Goal: Information Seeking & Learning: Learn about a topic

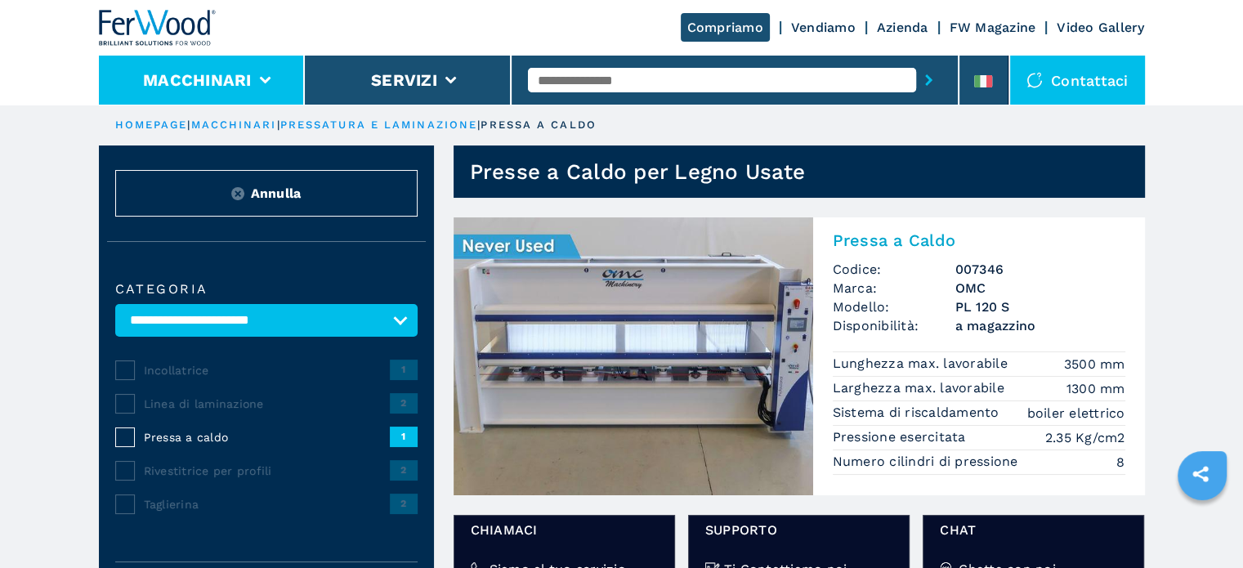
click at [265, 73] on li "Macchinari" at bounding box center [202, 80] width 207 height 49
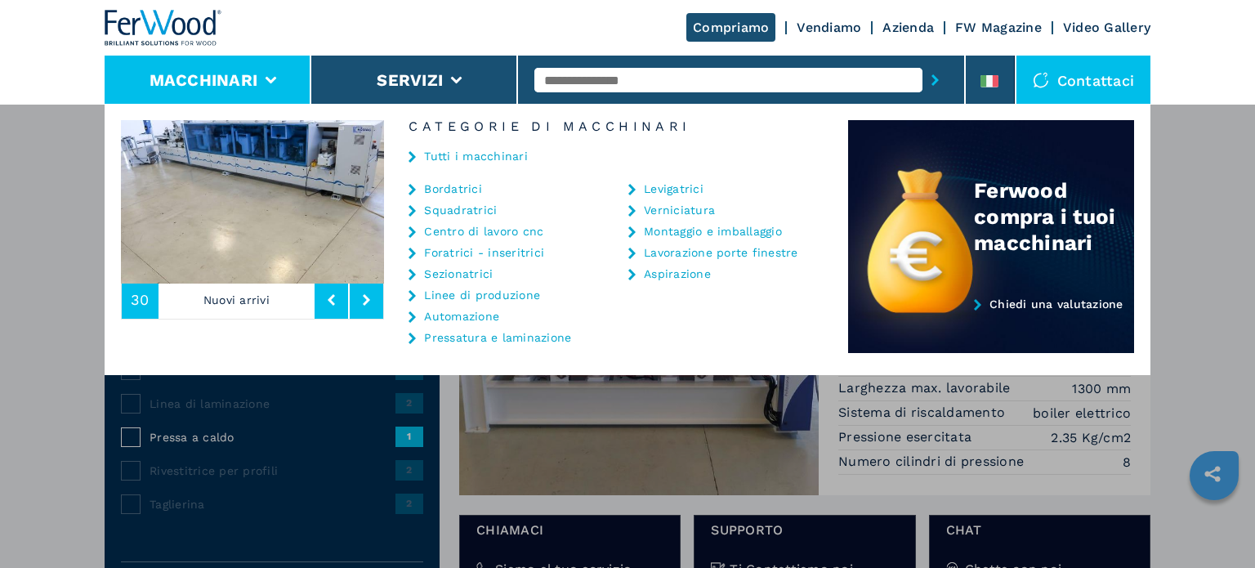
click at [531, 231] on link "Centro di lavoro cnc" at bounding box center [483, 231] width 119 height 11
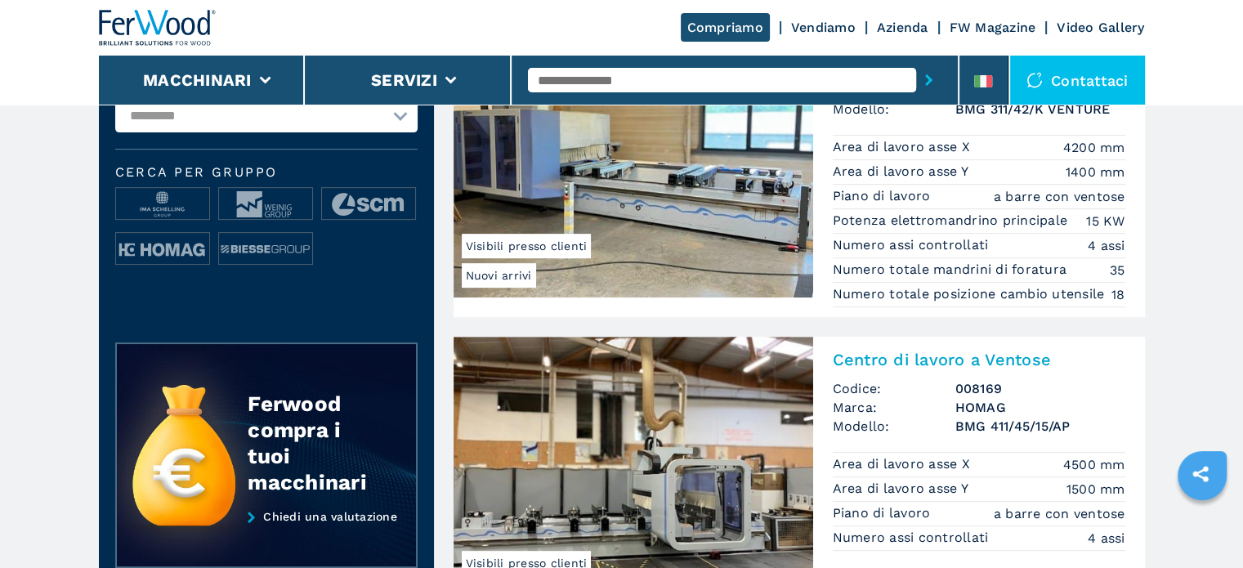
scroll to position [654, 0]
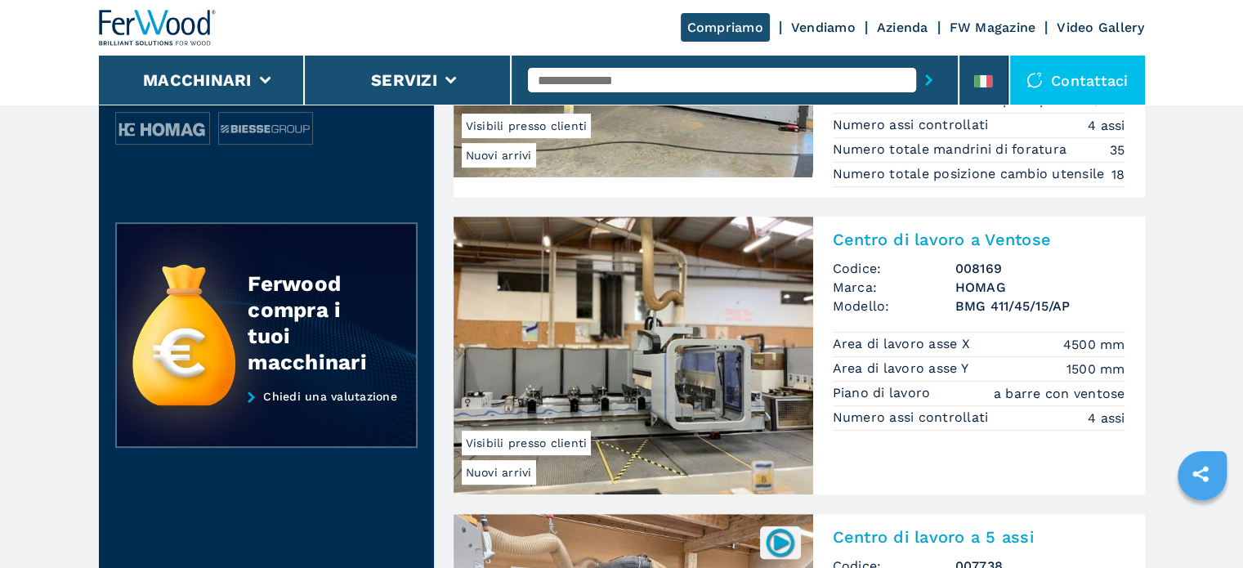
click at [644, 85] on input "text" at bounding box center [722, 80] width 388 height 25
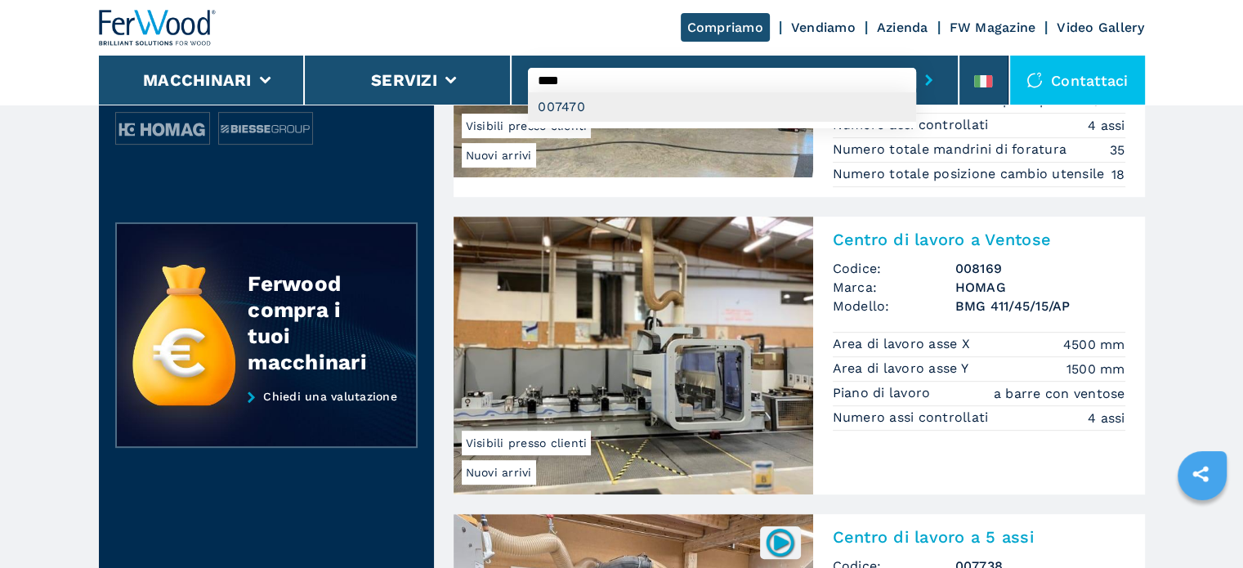
click at [567, 107] on div "007470" at bounding box center [722, 106] width 388 height 29
type input "******"
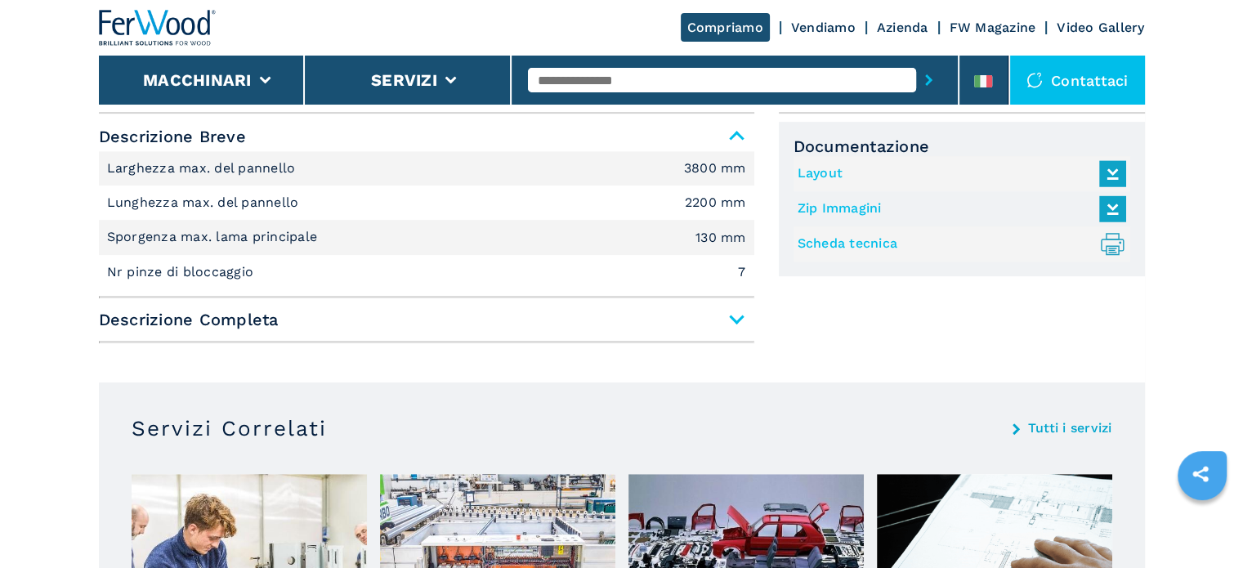
scroll to position [735, 0]
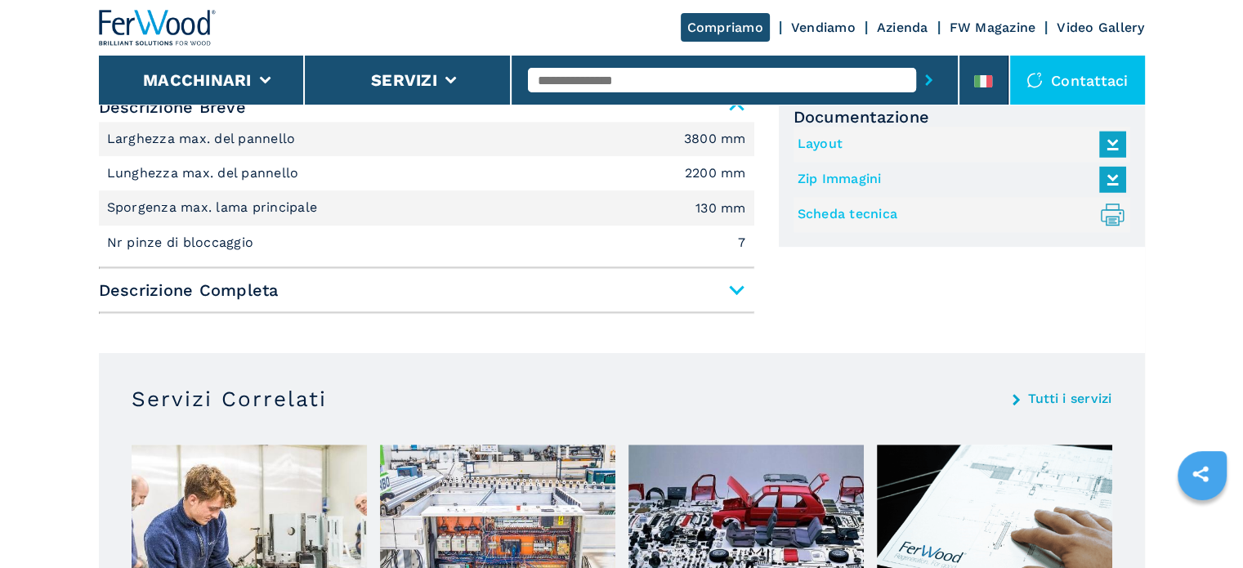
click at [735, 293] on span "Descrizione Completa" at bounding box center [426, 289] width 655 height 29
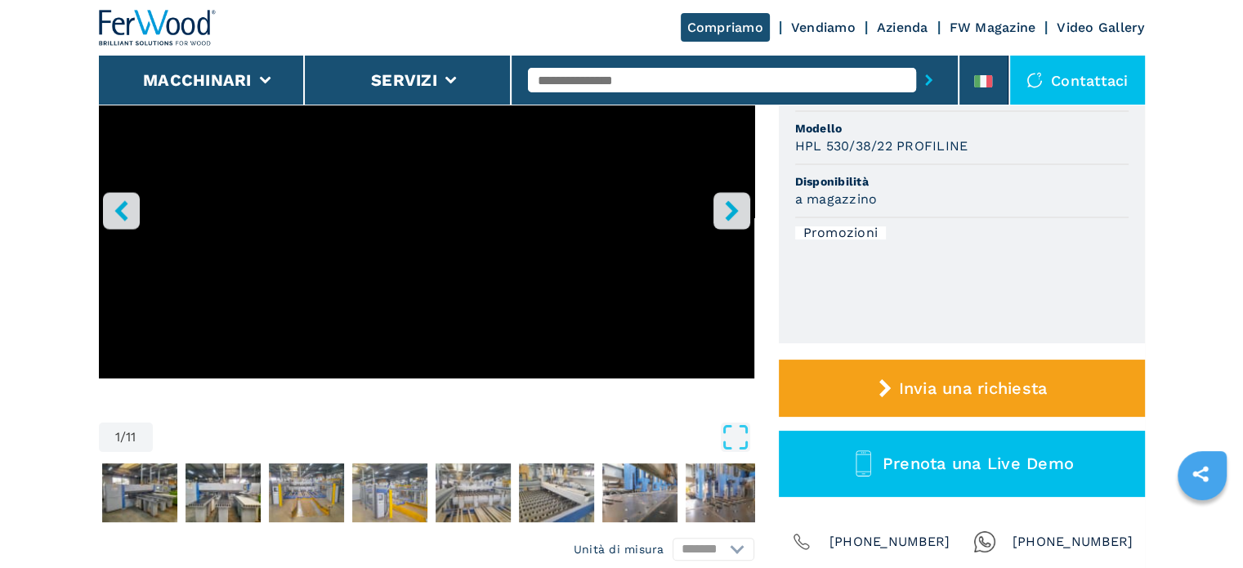
scroll to position [163, 0]
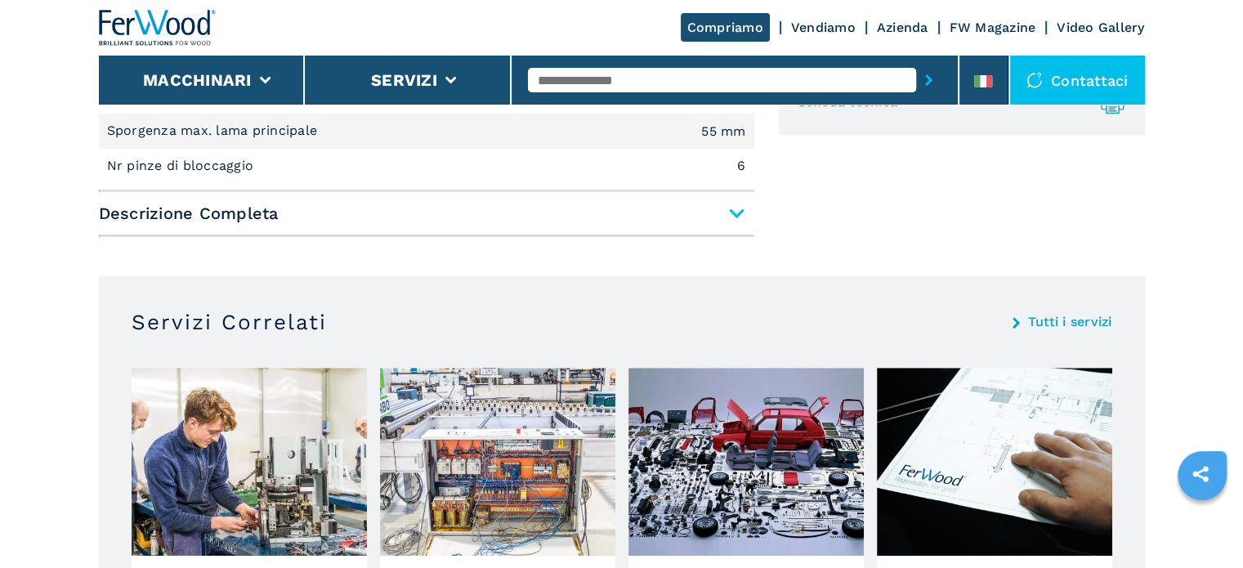
scroll to position [817, 0]
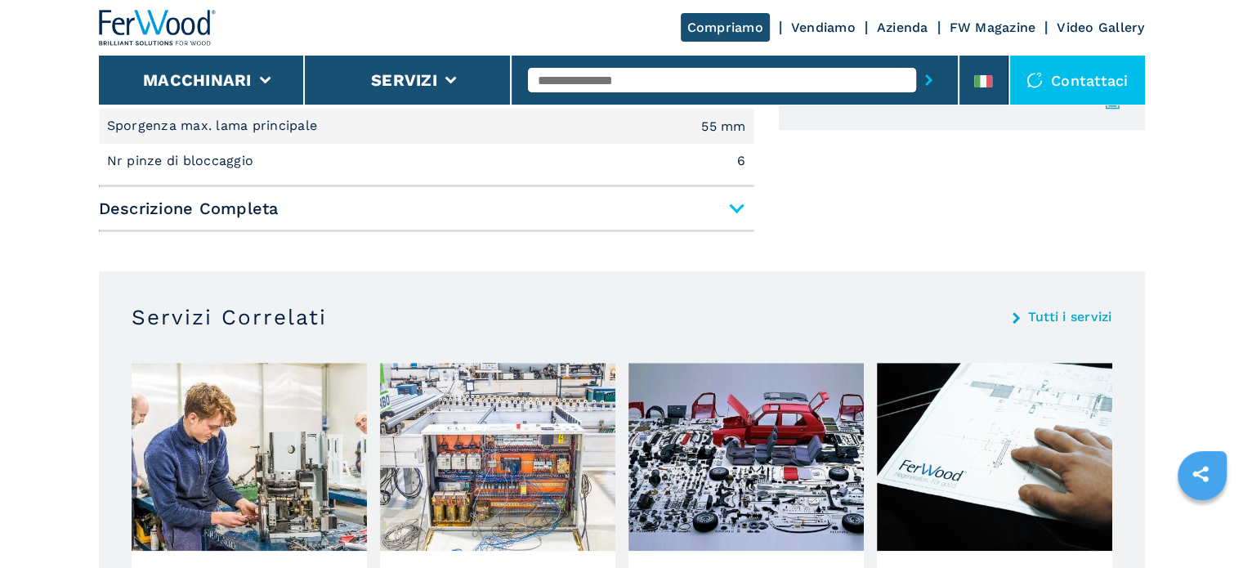
click at [737, 212] on span "Descrizione Completa" at bounding box center [426, 208] width 655 height 29
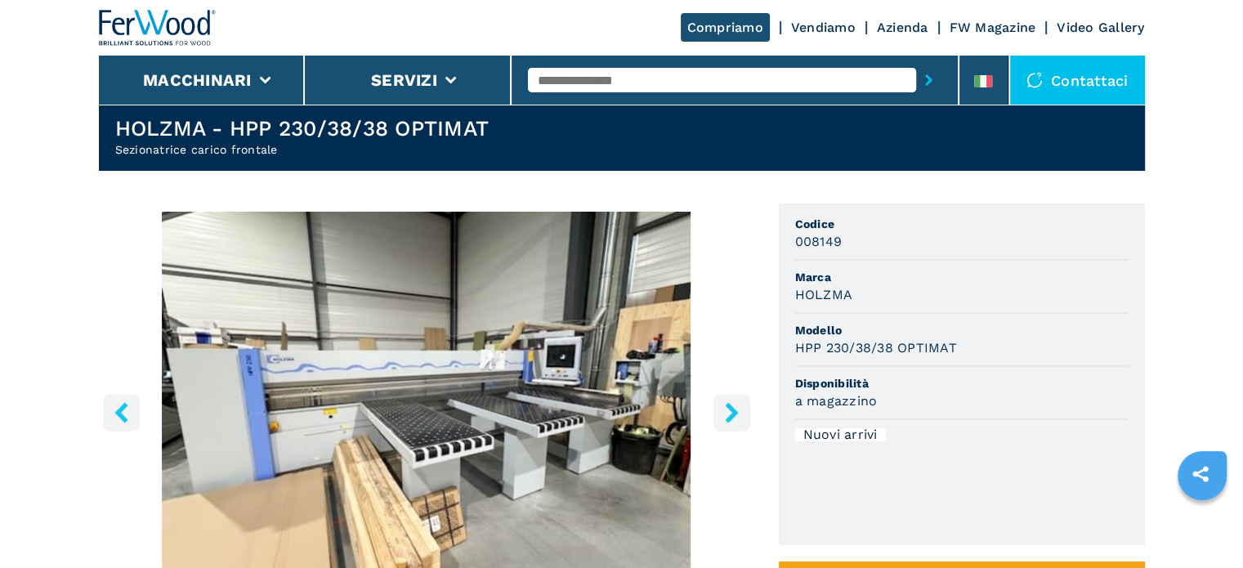
scroll to position [0, 0]
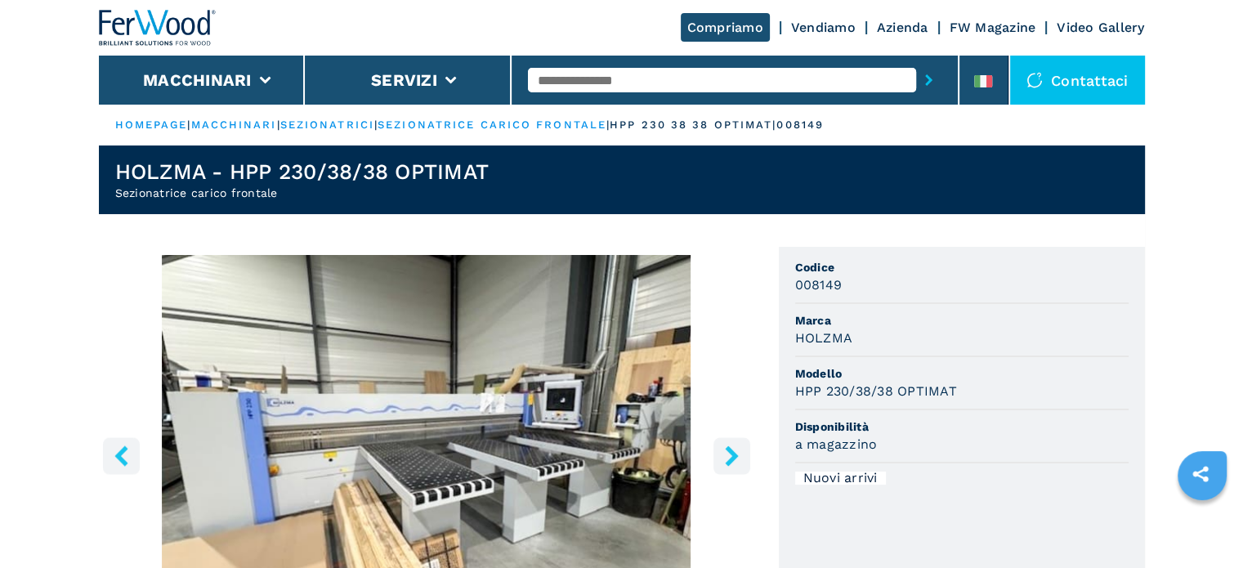
click at [612, 83] on input "text" at bounding box center [722, 80] width 388 height 25
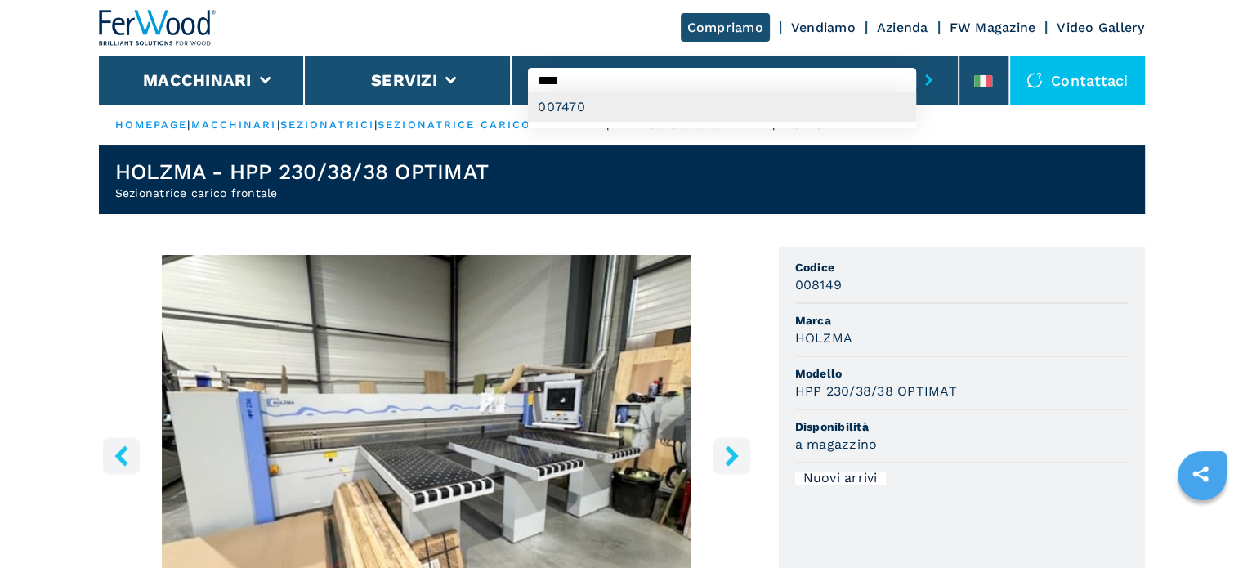
click at [595, 102] on div "007470" at bounding box center [722, 106] width 388 height 29
type input "******"
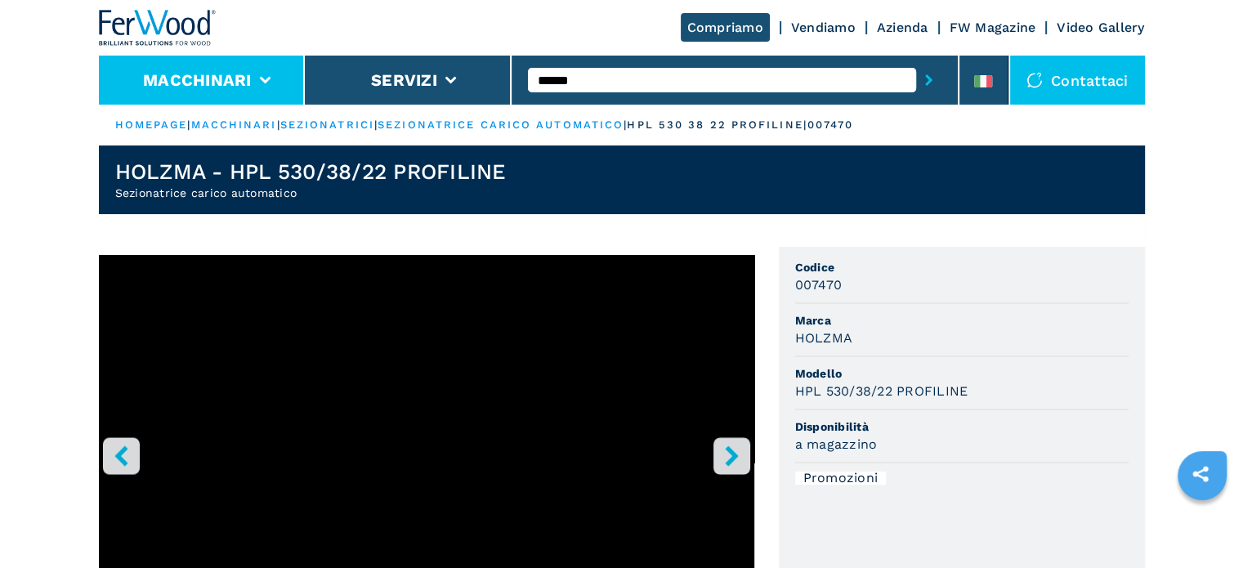
click at [167, 71] on button "Macchinari" at bounding box center [197, 80] width 109 height 20
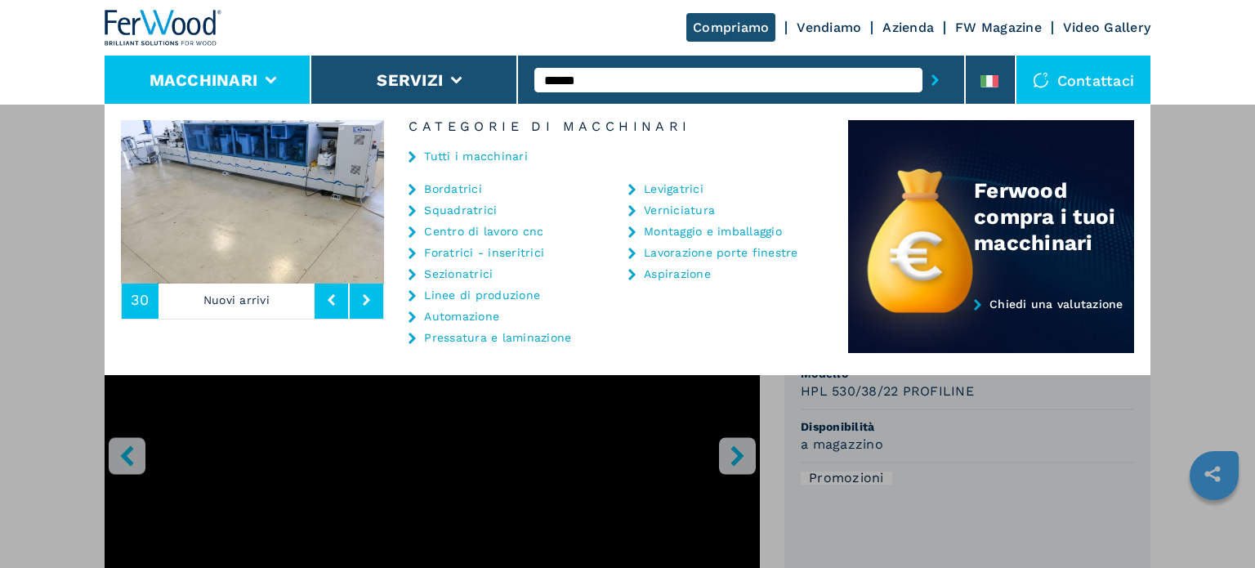
click at [459, 274] on link "Sezionatrici" at bounding box center [458, 273] width 69 height 11
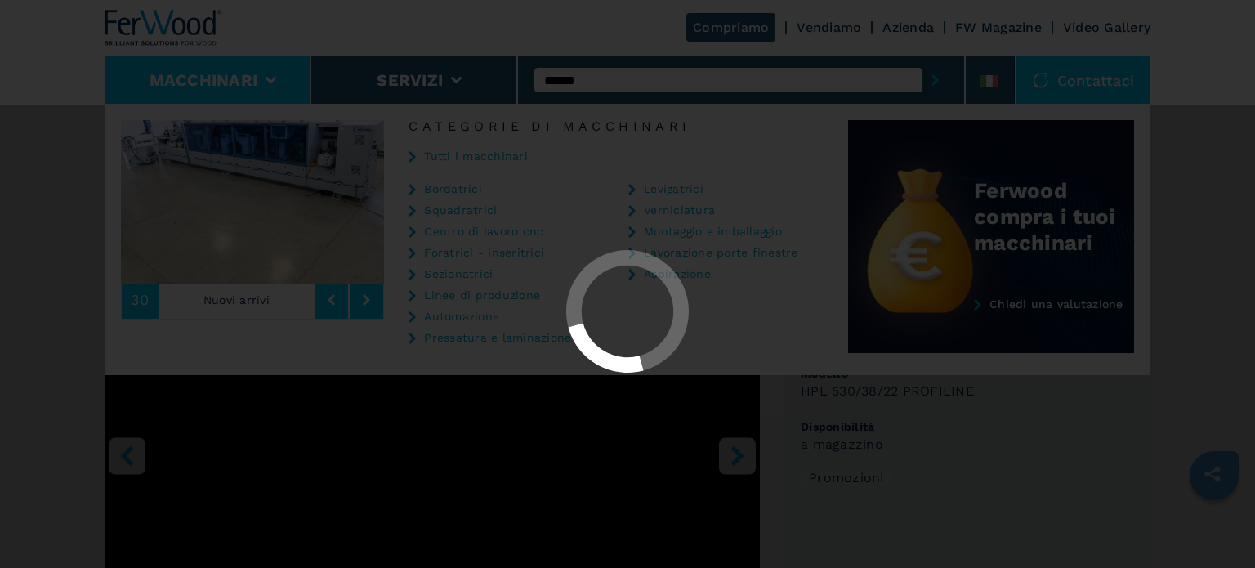
select select "**********"
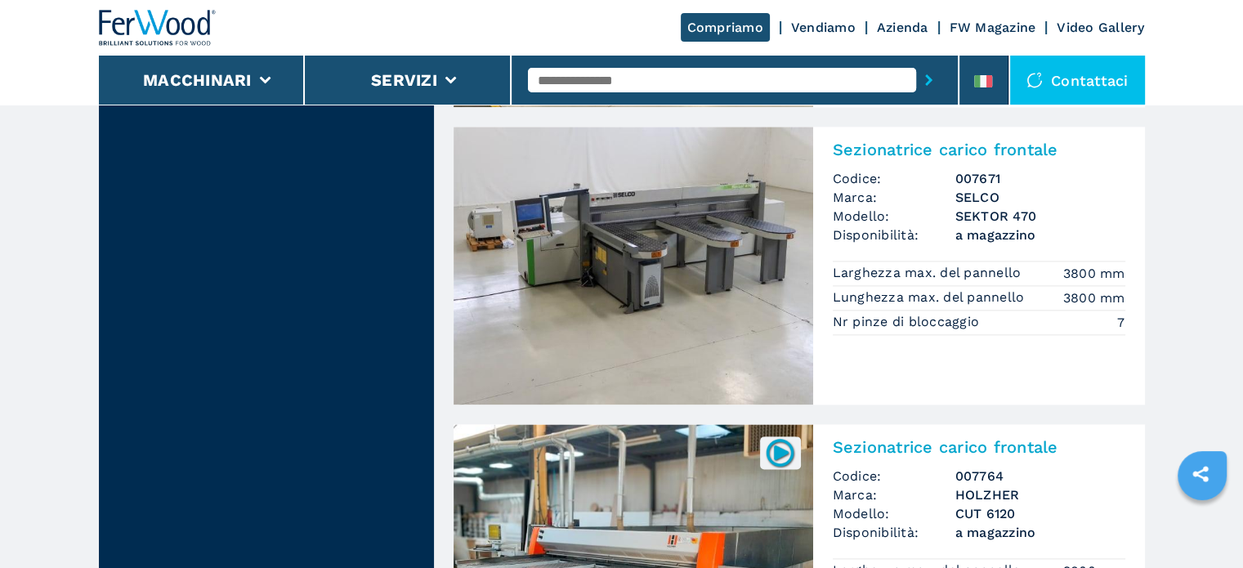
scroll to position [1961, 0]
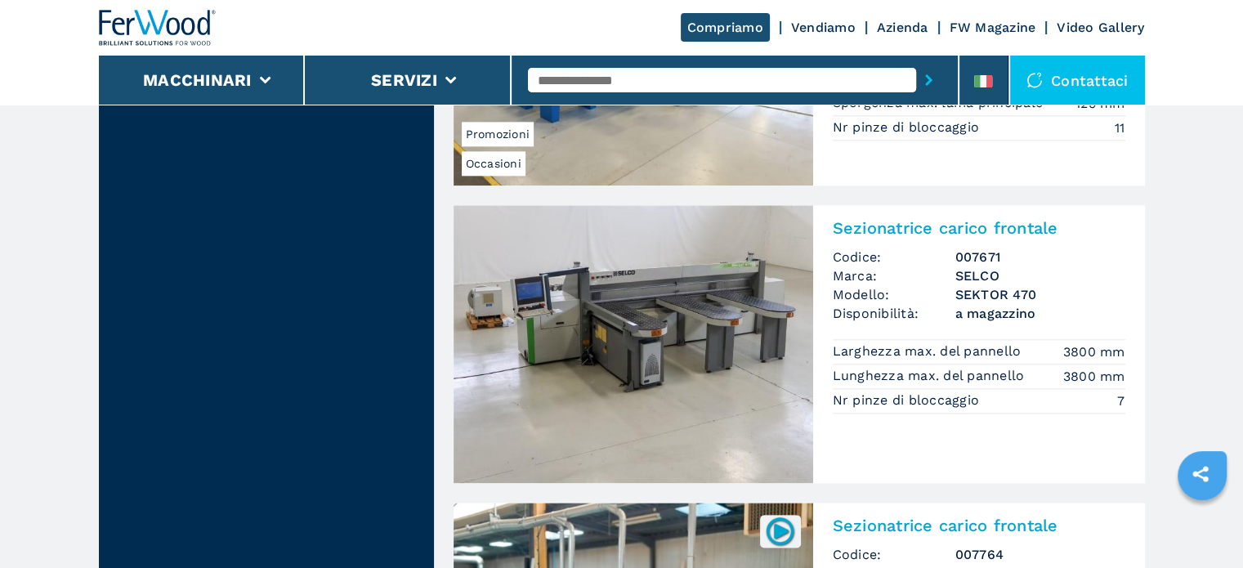
click at [948, 290] on span "Modello:" at bounding box center [894, 294] width 123 height 19
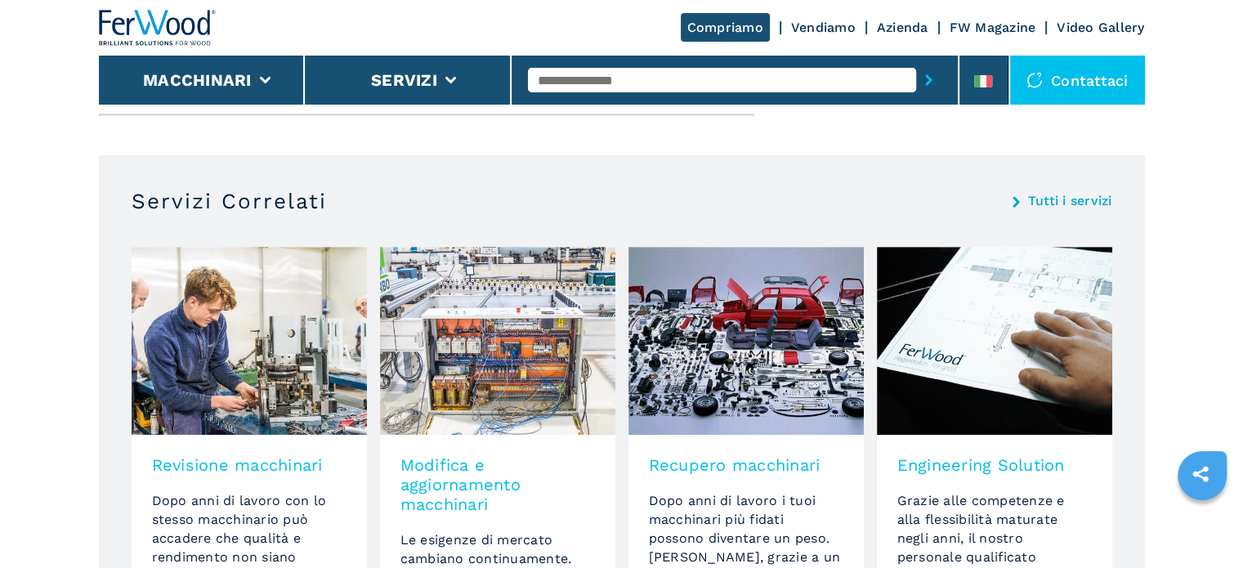
scroll to position [654, 0]
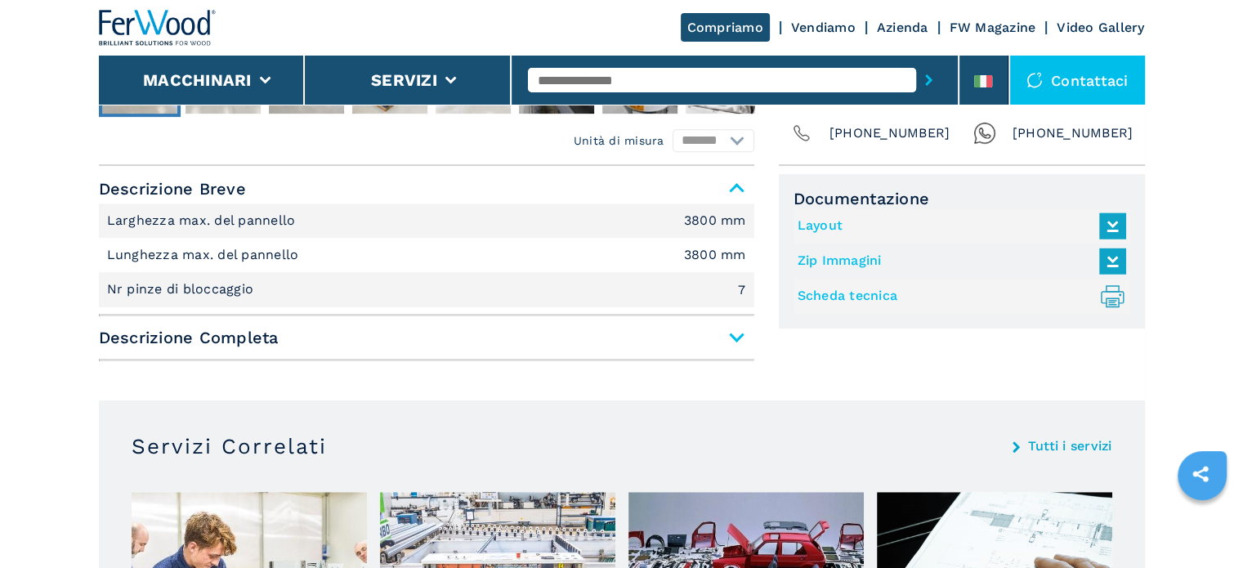
click at [734, 326] on span "Descrizione Completa" at bounding box center [426, 337] width 655 height 29
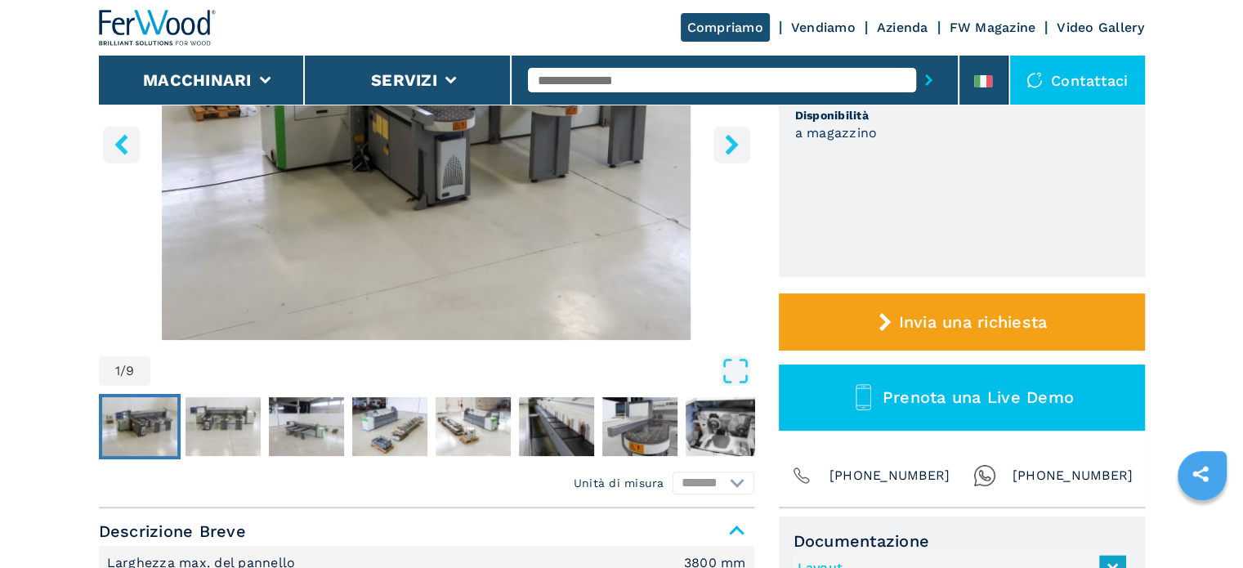
scroll to position [490, 0]
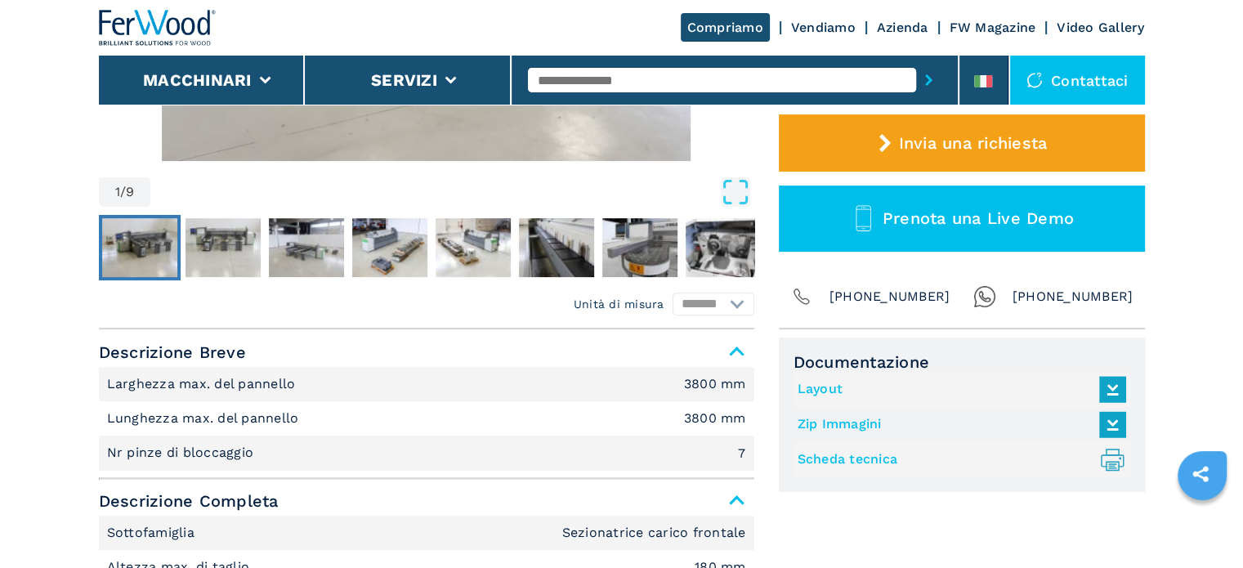
click at [827, 388] on link "Layout" at bounding box center [957, 389] width 320 height 27
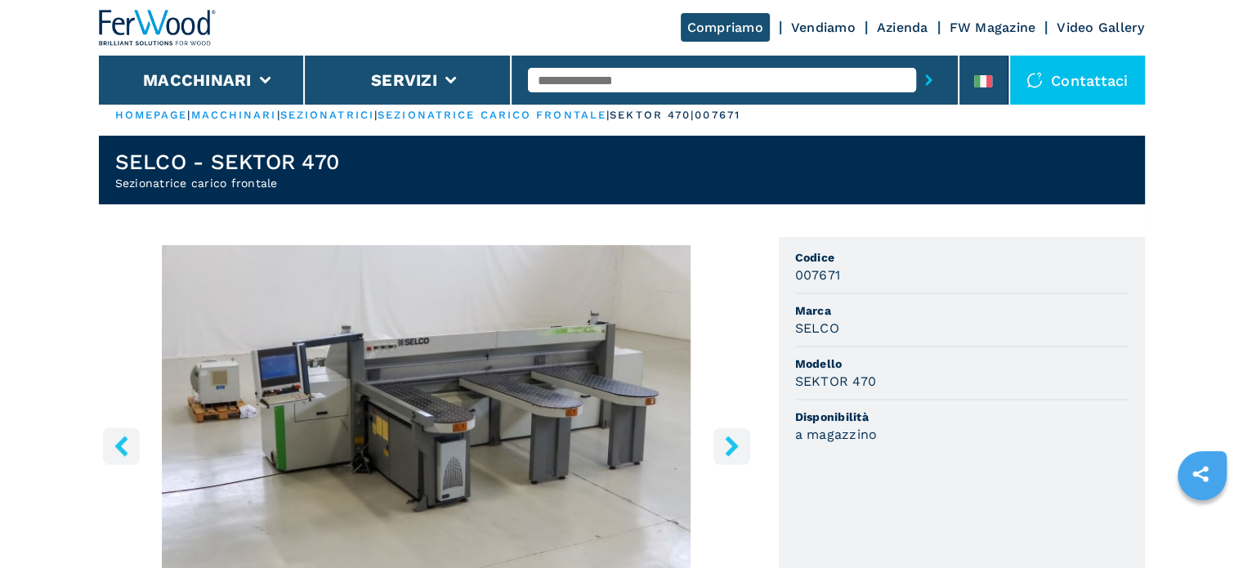
scroll to position [0, 0]
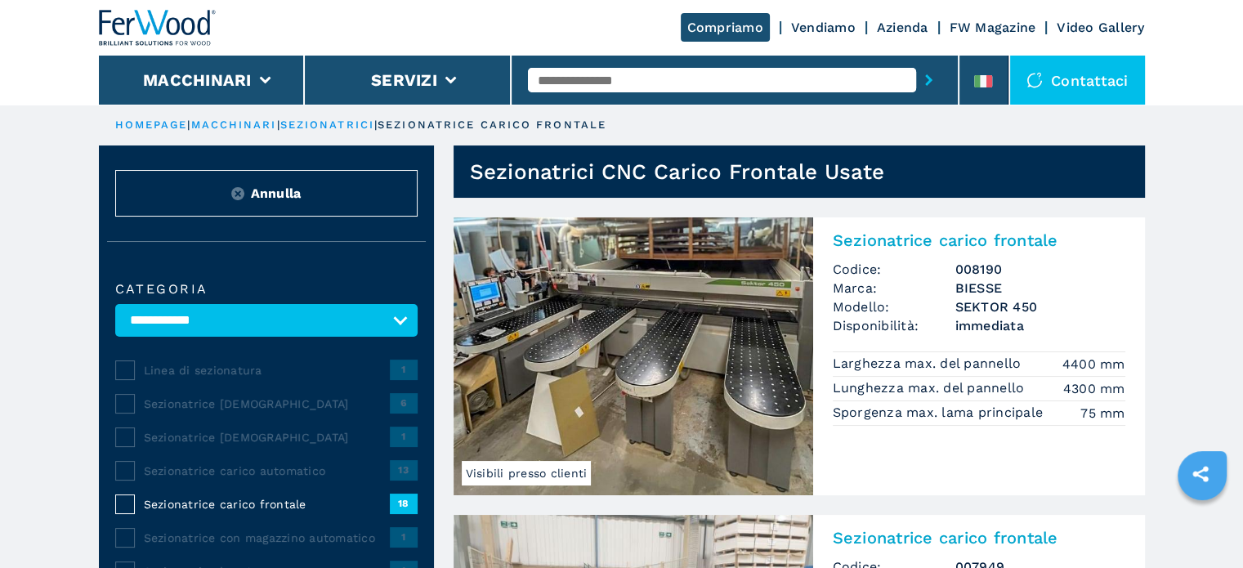
click at [731, 82] on input "text" at bounding box center [722, 80] width 388 height 25
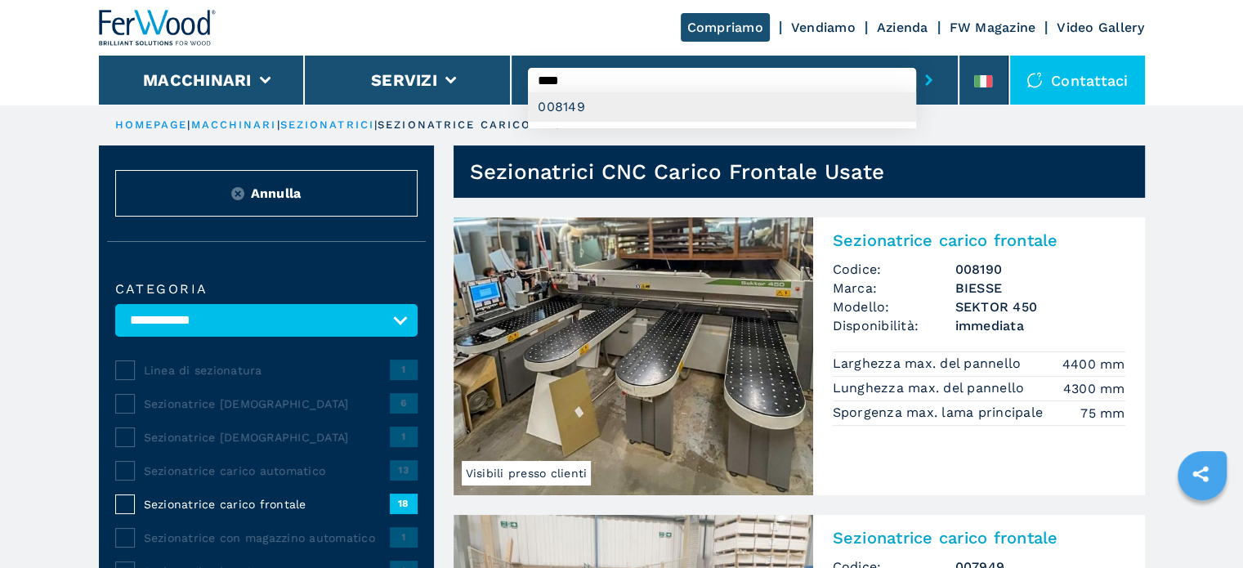
click at [648, 106] on div "008149" at bounding box center [722, 106] width 388 height 29
type input "******"
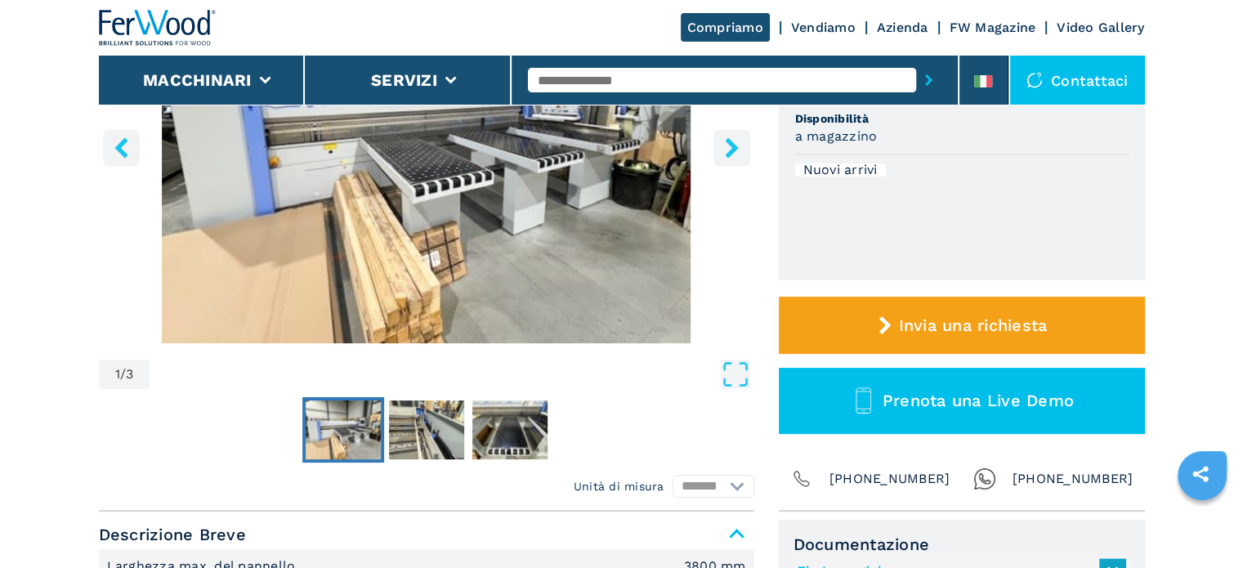
scroll to position [82, 0]
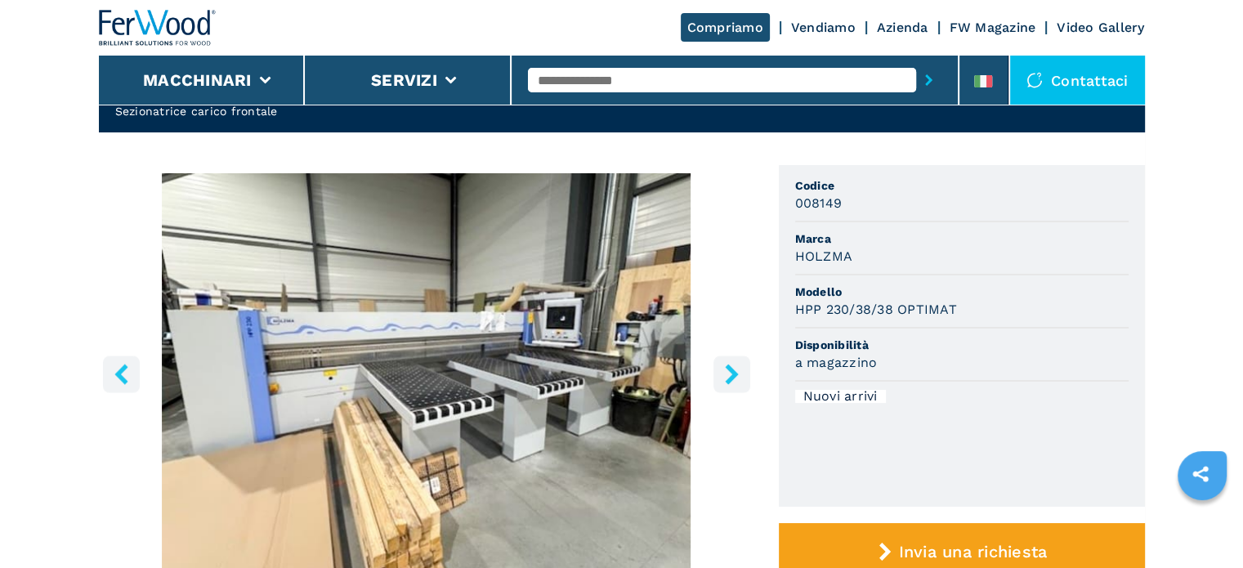
click at [670, 74] on input "text" at bounding box center [722, 80] width 388 height 25
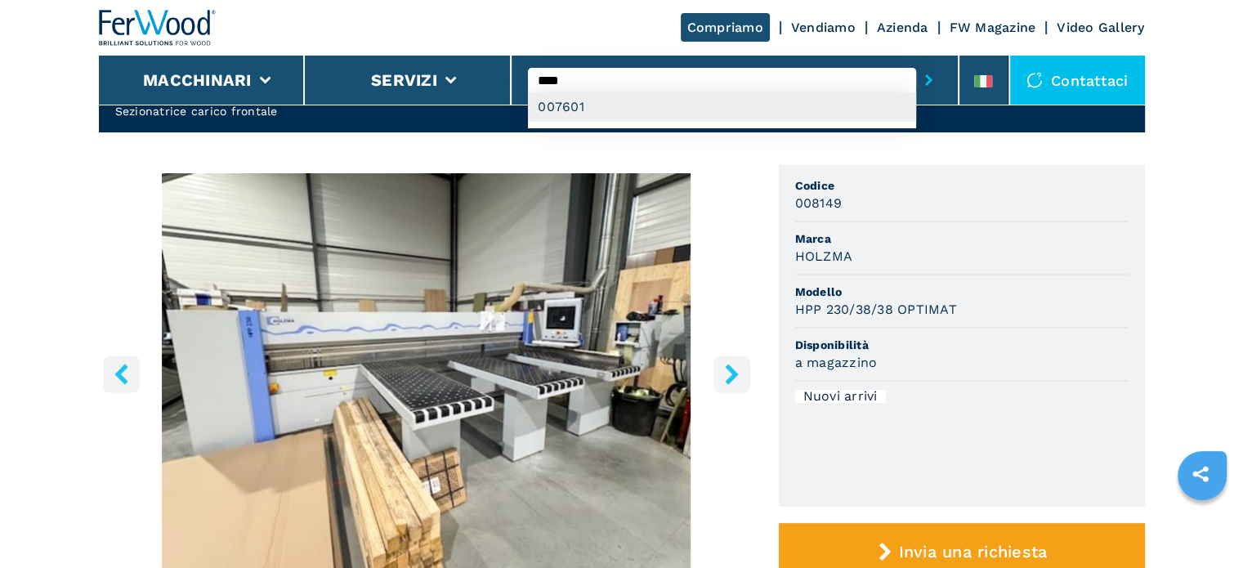
click at [582, 114] on div "007601" at bounding box center [722, 106] width 388 height 29
type input "******"
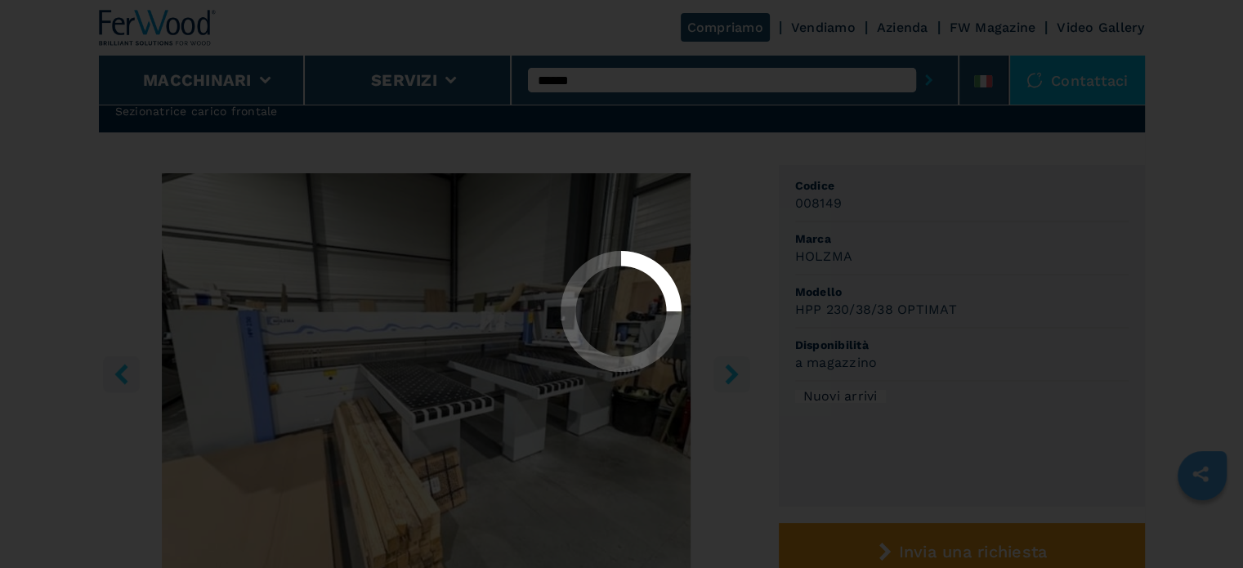
scroll to position [0, 0]
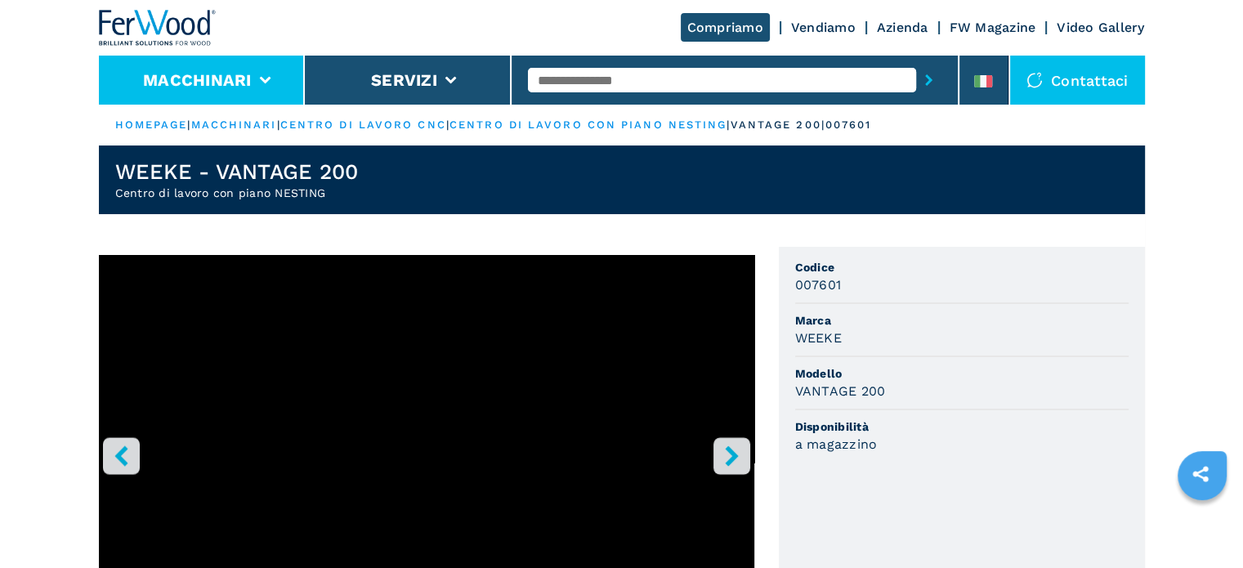
click at [259, 74] on li "Macchinari" at bounding box center [202, 80] width 207 height 49
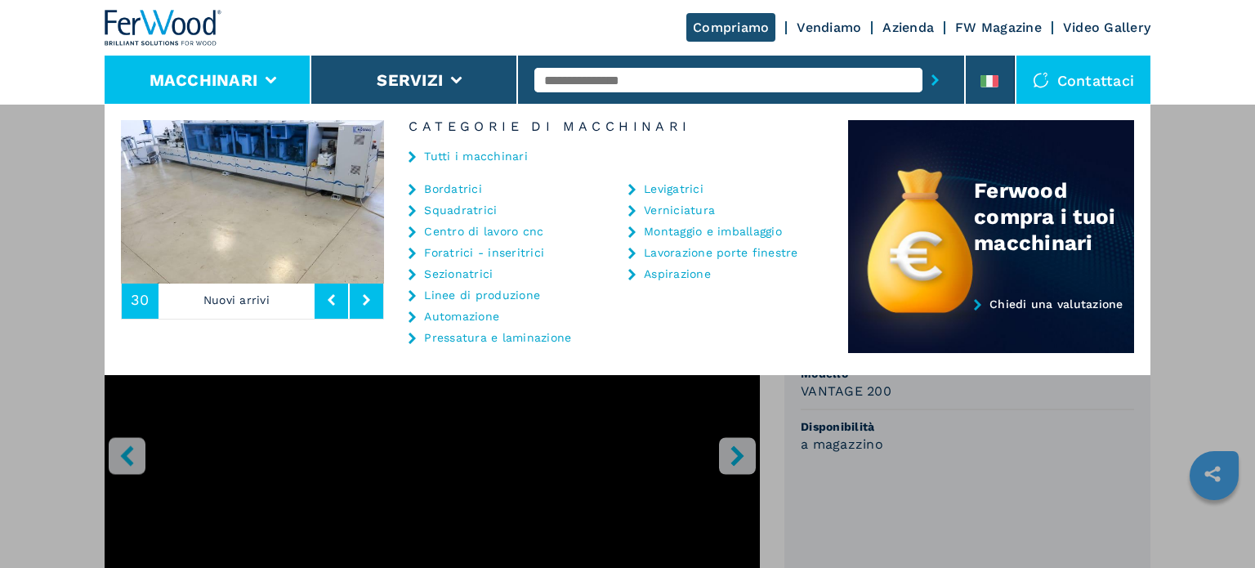
click at [520, 233] on link "Centro di lavoro cnc" at bounding box center [483, 231] width 119 height 11
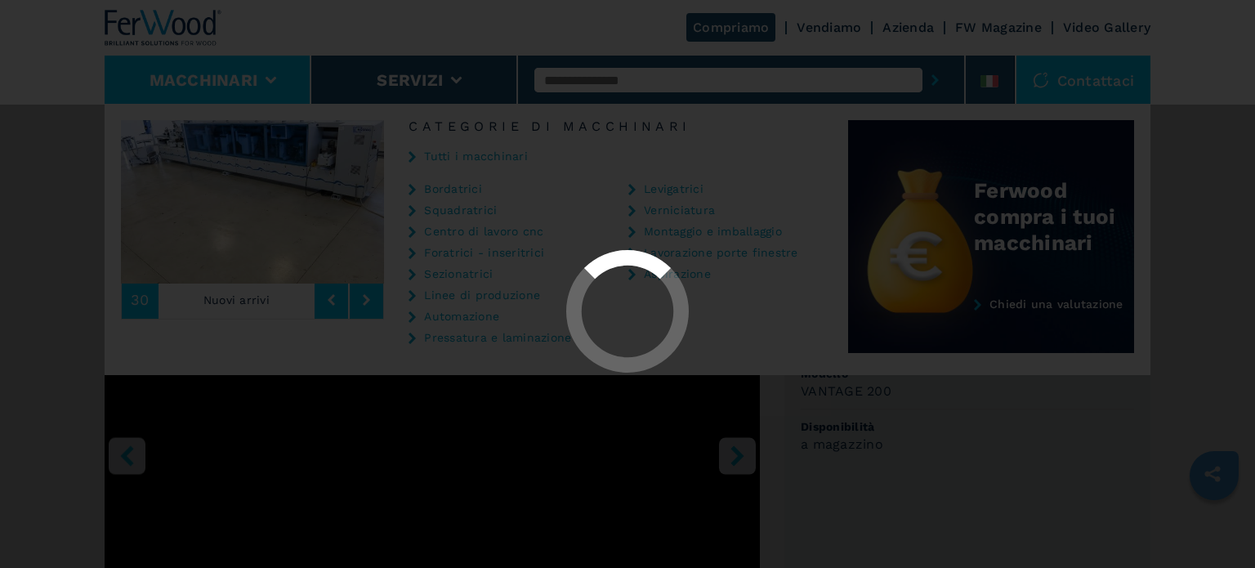
select select "**********"
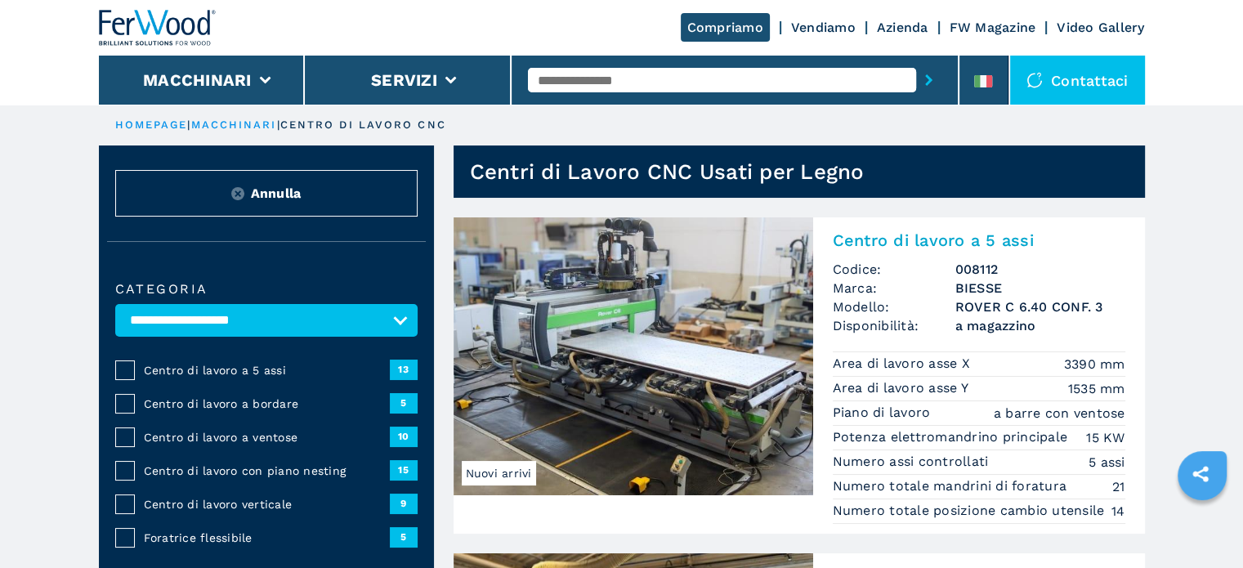
click at [321, 464] on span "Centro di lavoro con piano nesting" at bounding box center [267, 470] width 246 height 16
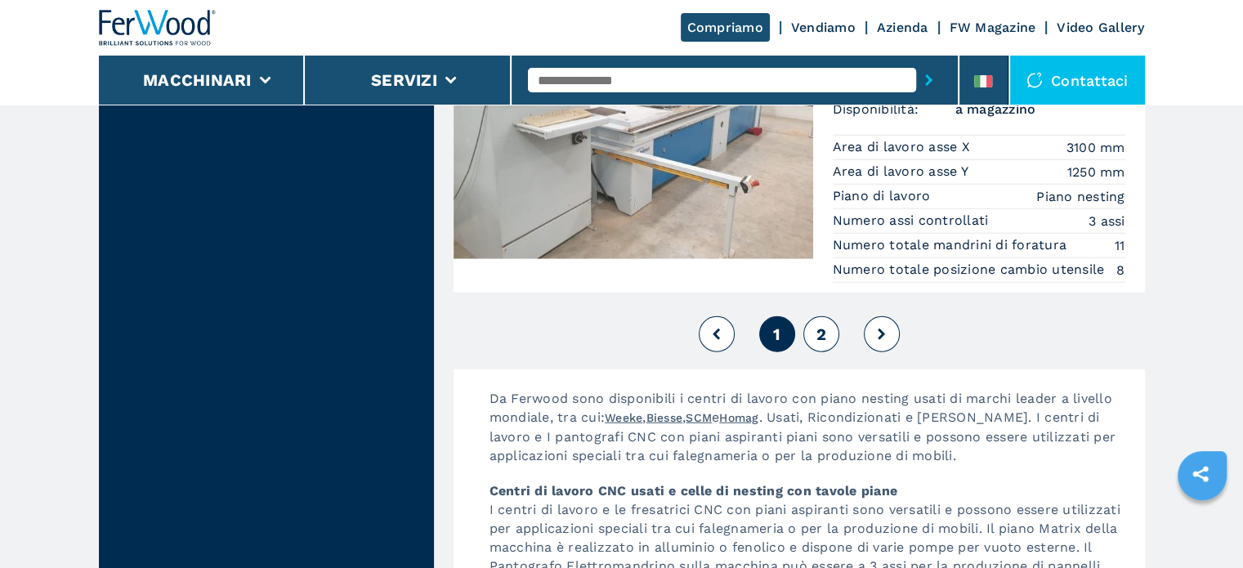
scroll to position [4330, 0]
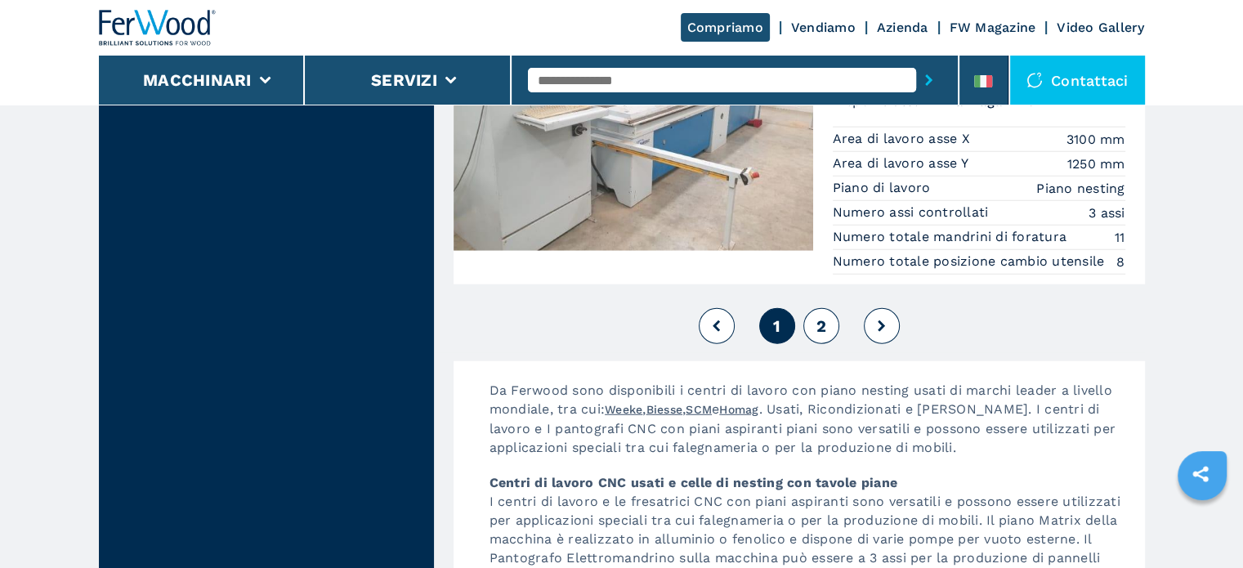
click at [828, 344] on button "2" at bounding box center [821, 326] width 36 height 36
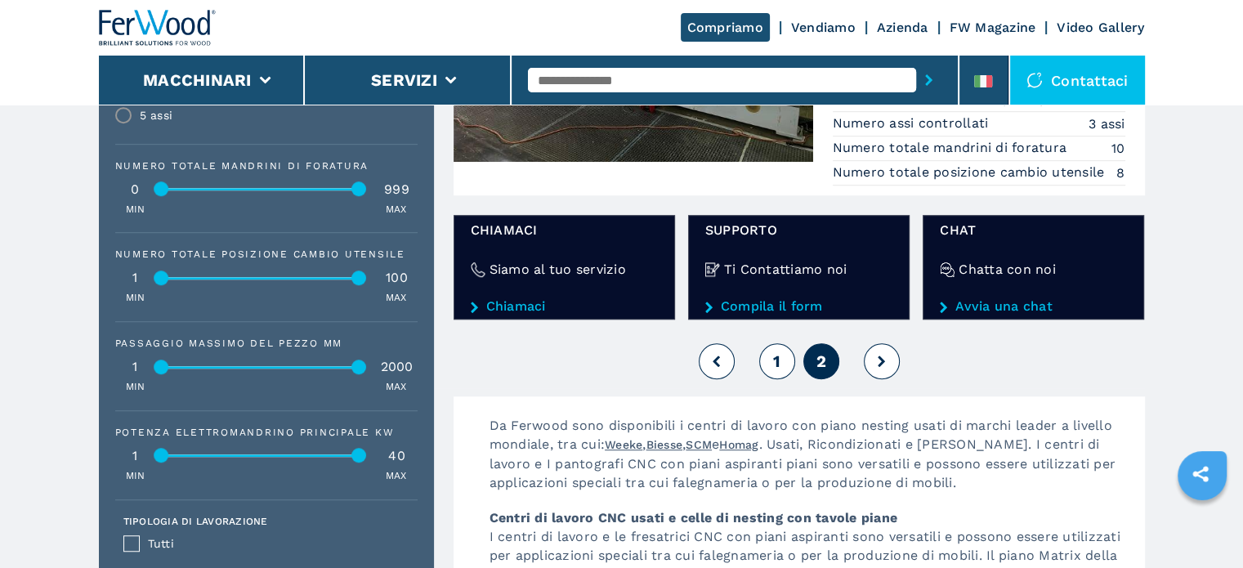
scroll to position [1144, 0]
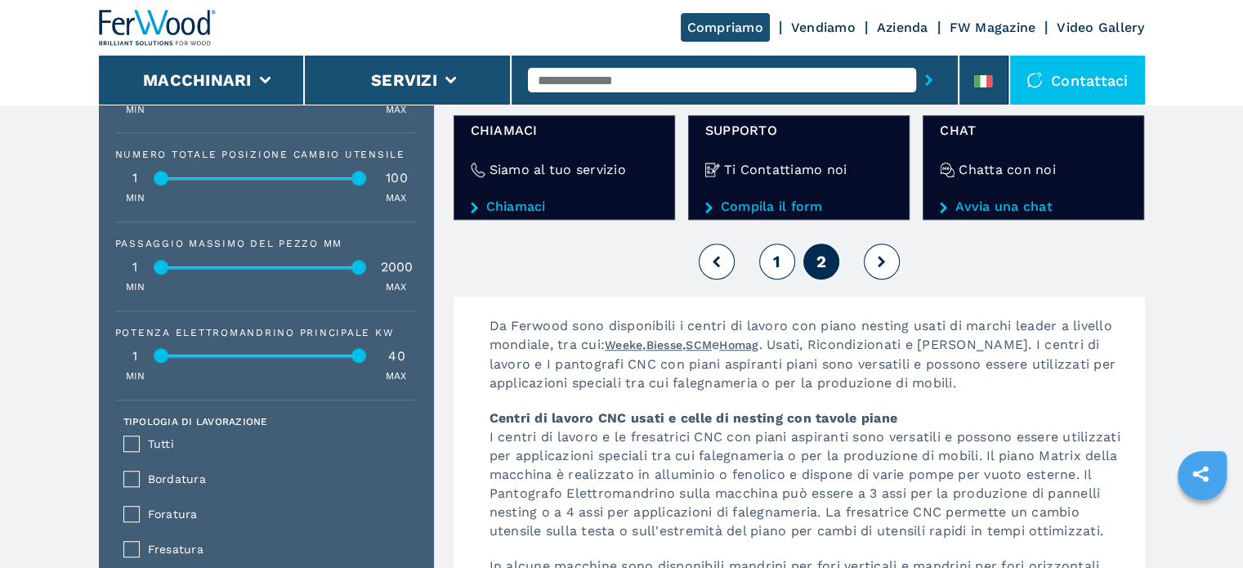
click at [782, 279] on button "1" at bounding box center [777, 261] width 36 height 36
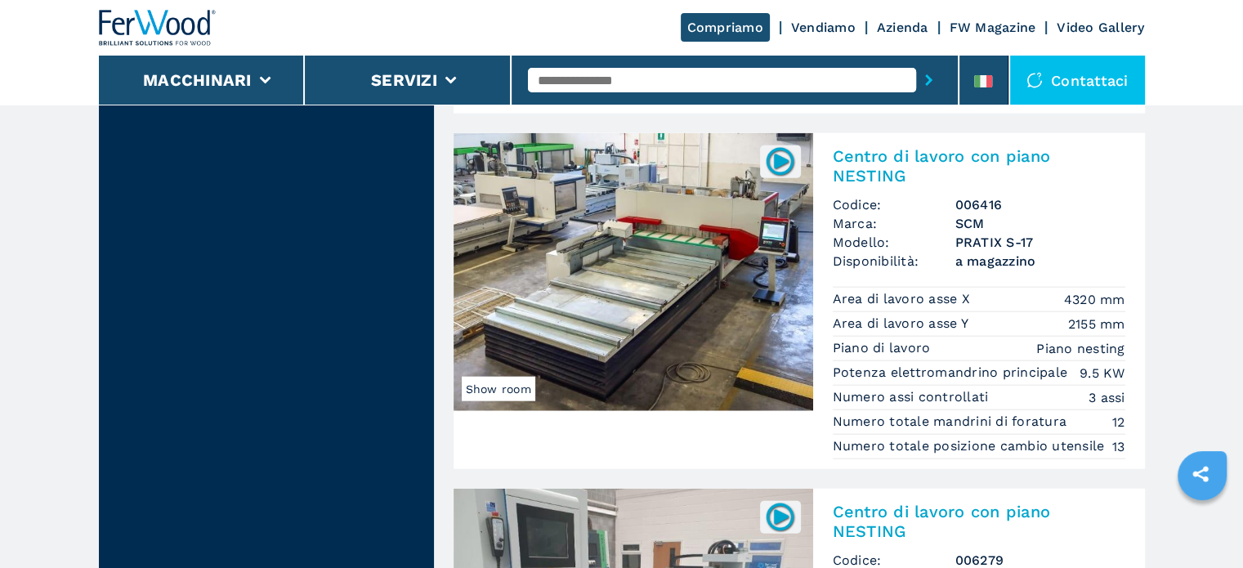
scroll to position [3840, 0]
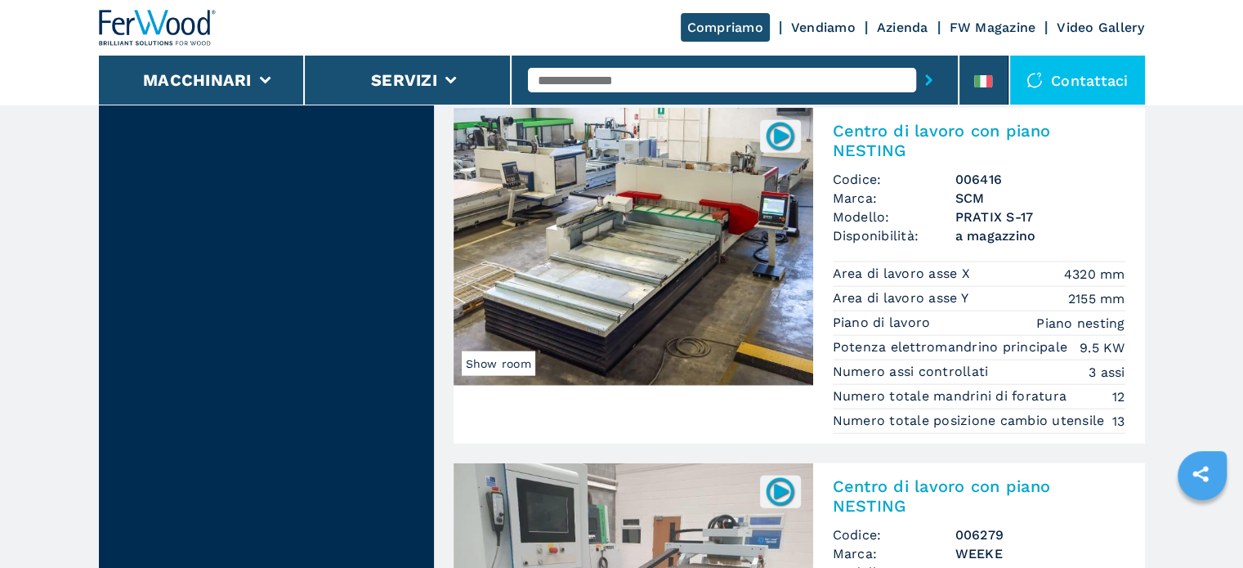
click at [1045, 190] on div "Centro di lavoro con piano NESTING Codice: 006416 Marca: SCM Modello: PRATIX S-…" at bounding box center [979, 276] width 332 height 336
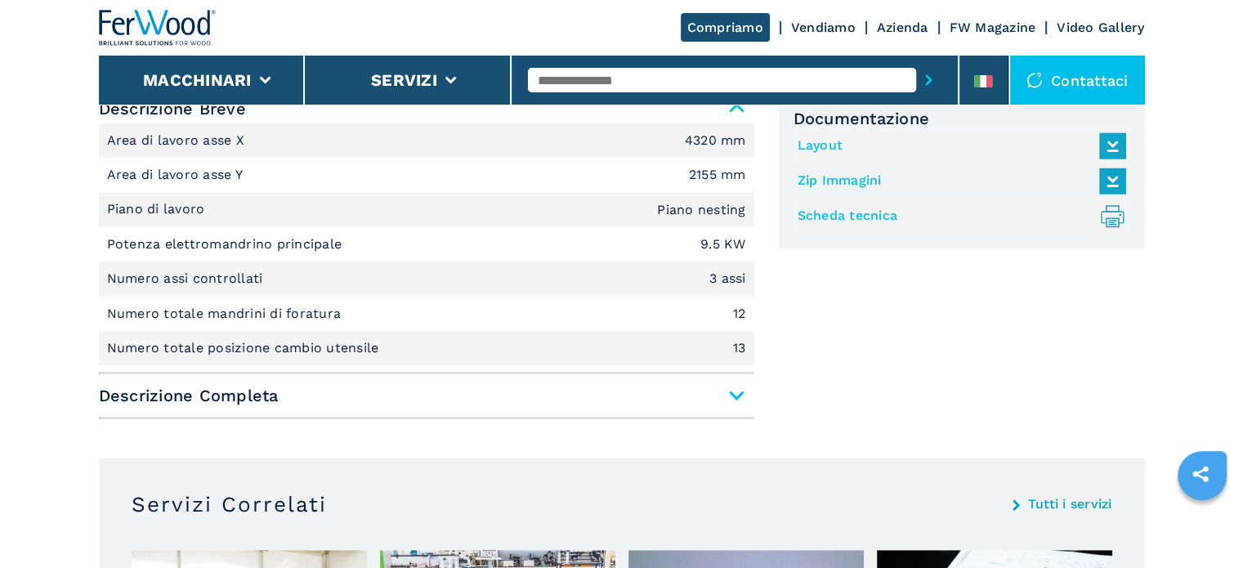
scroll to position [735, 0]
click at [735, 402] on span "Descrizione Completa" at bounding box center [426, 393] width 655 height 29
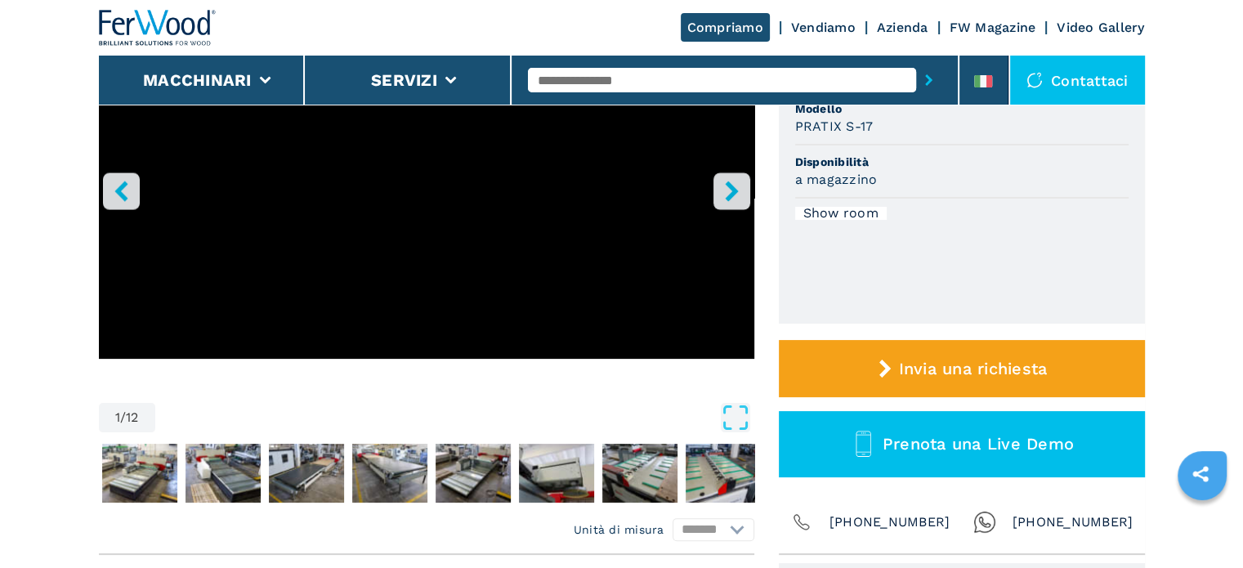
scroll to position [82, 0]
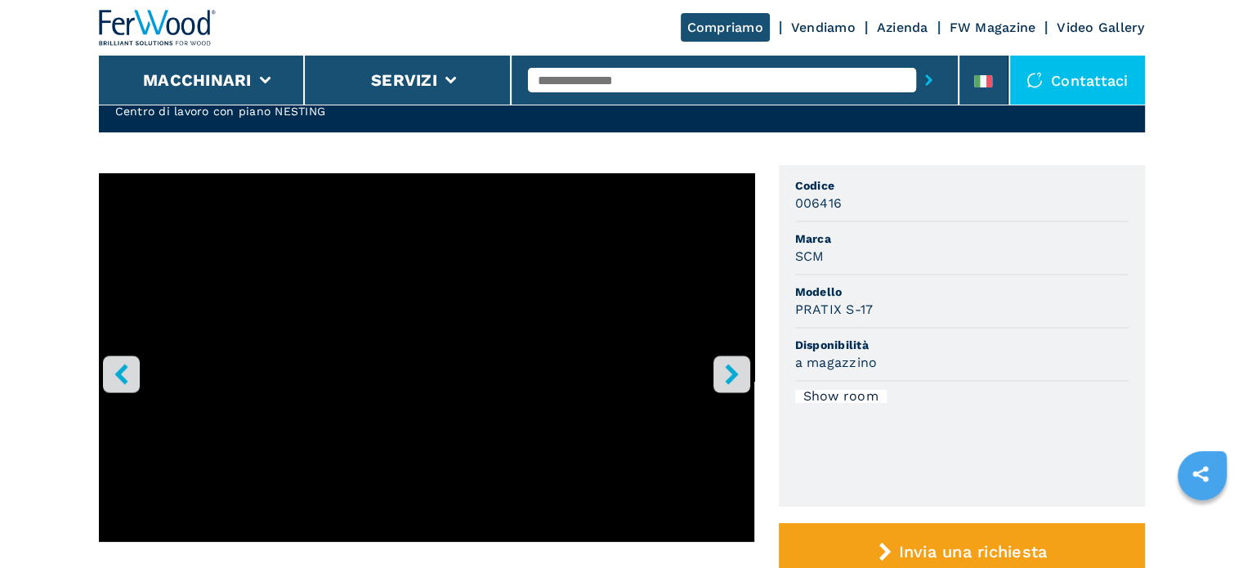
click at [713, 366] on button "right-button" at bounding box center [731, 373] width 37 height 37
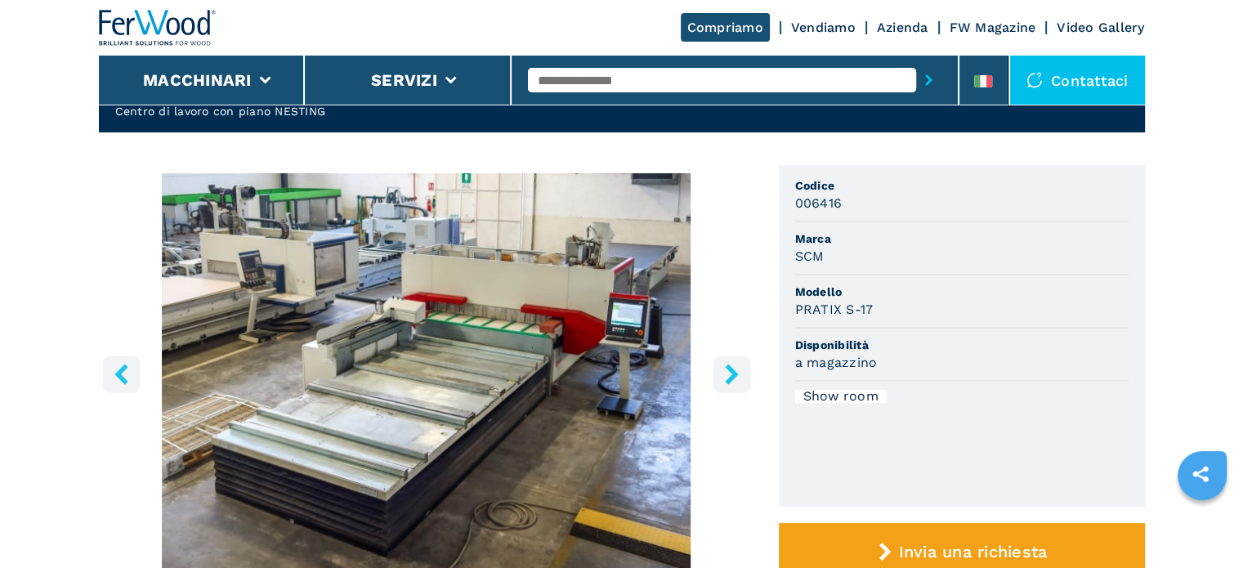
click at [713, 366] on button "right-button" at bounding box center [731, 373] width 37 height 37
click at [731, 368] on icon "right-button" at bounding box center [731, 374] width 13 height 20
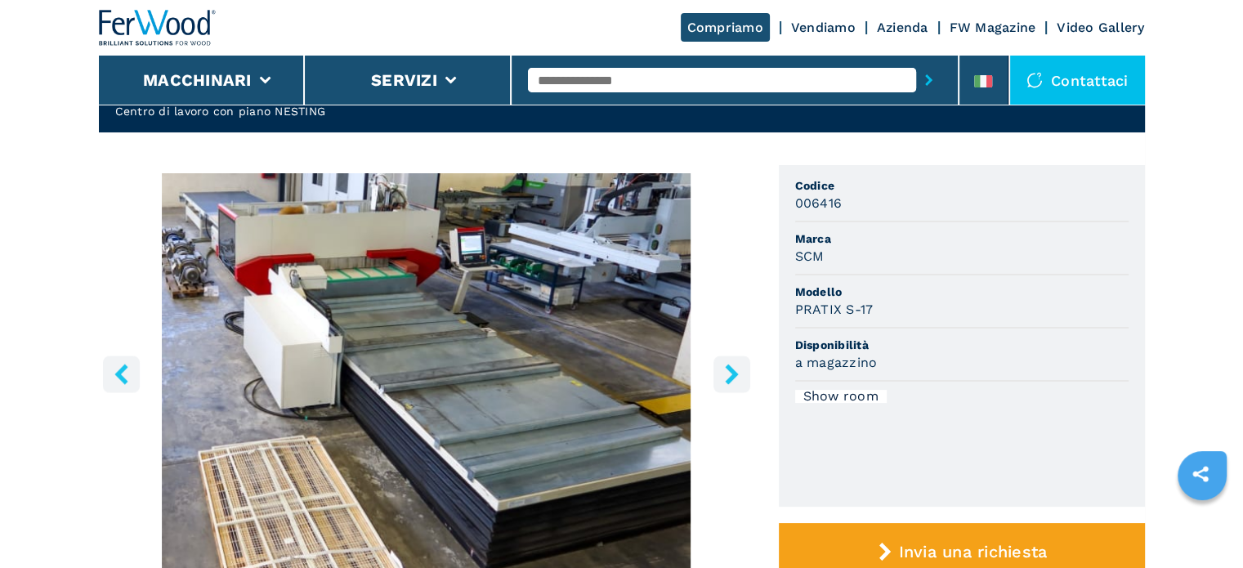
click at [731, 368] on icon "right-button" at bounding box center [731, 374] width 13 height 20
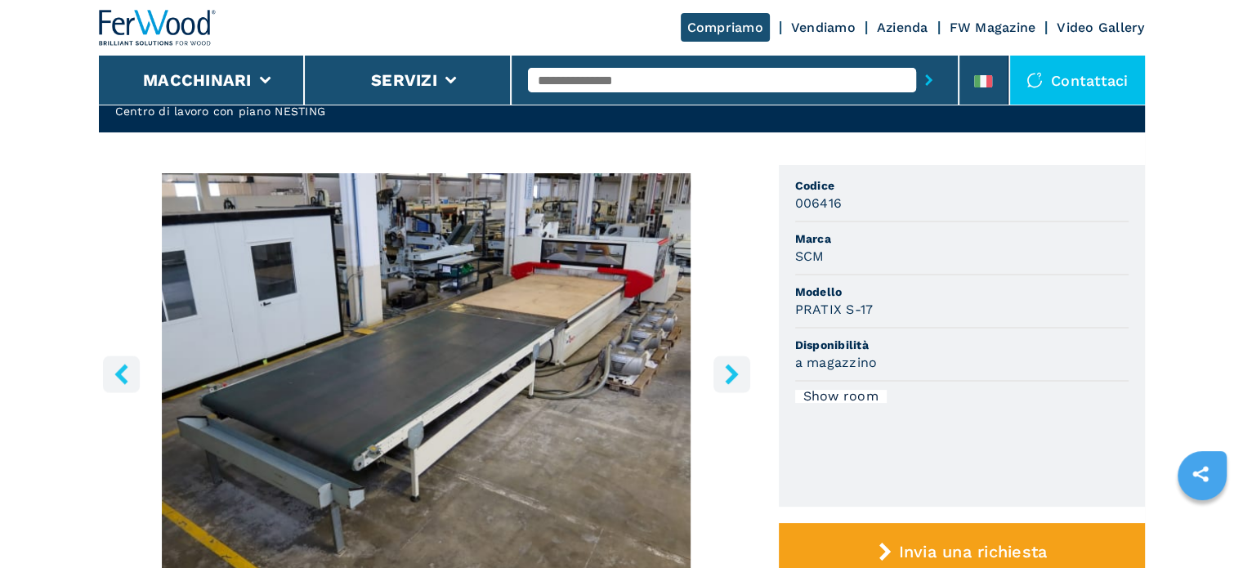
click at [730, 369] on icon "right-button" at bounding box center [731, 374] width 13 height 20
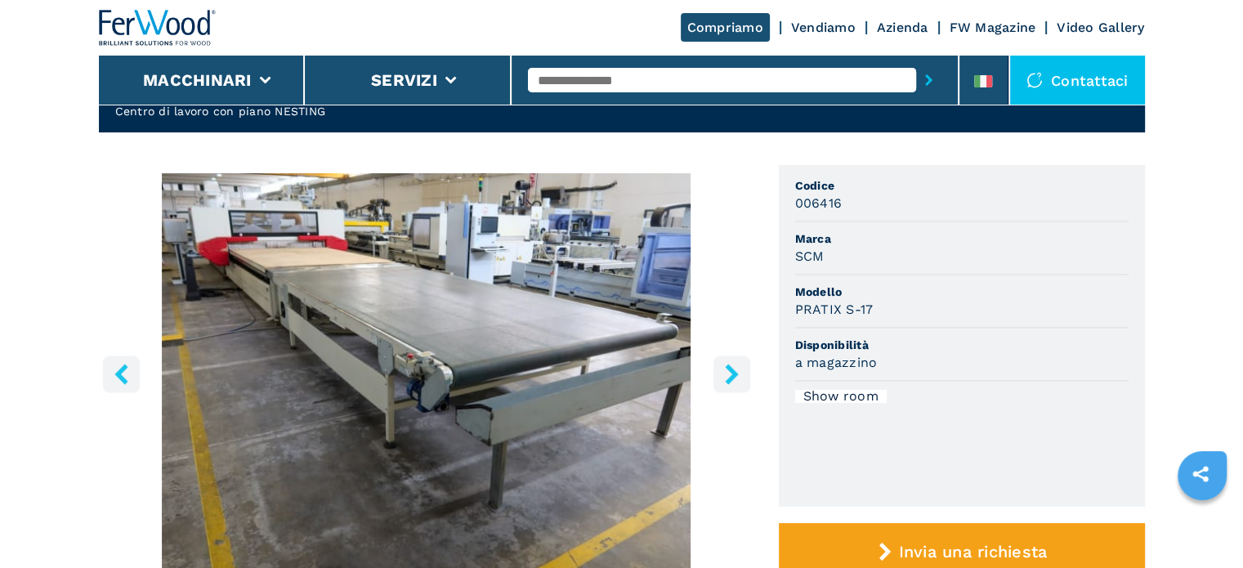
click at [730, 368] on icon "right-button" at bounding box center [731, 374] width 13 height 20
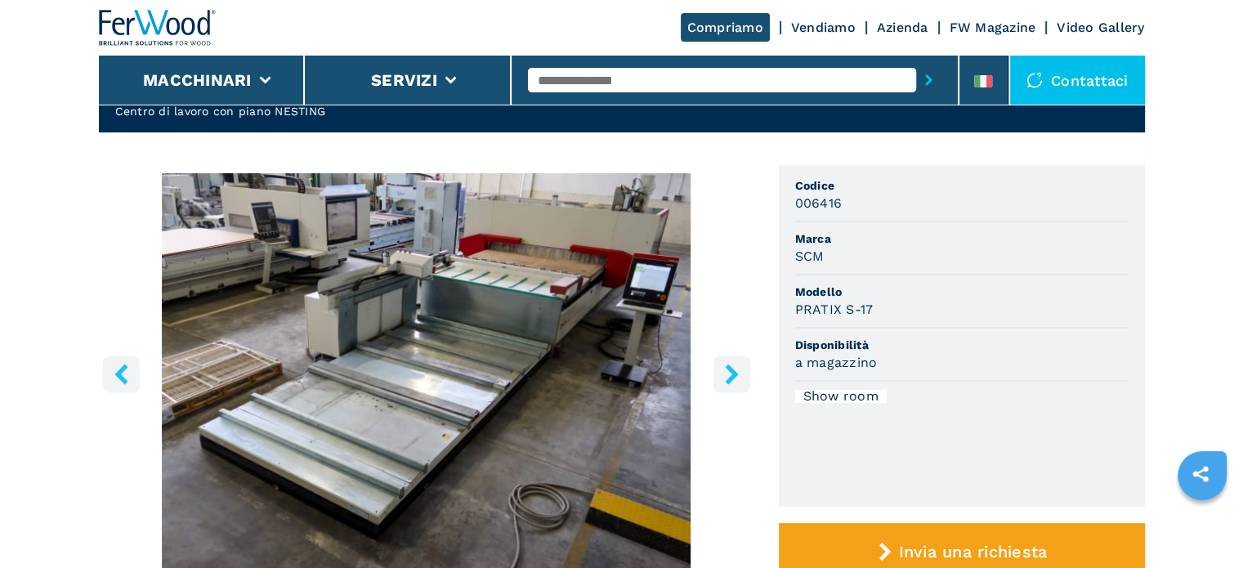
click at [730, 368] on icon "right-button" at bounding box center [731, 374] width 13 height 20
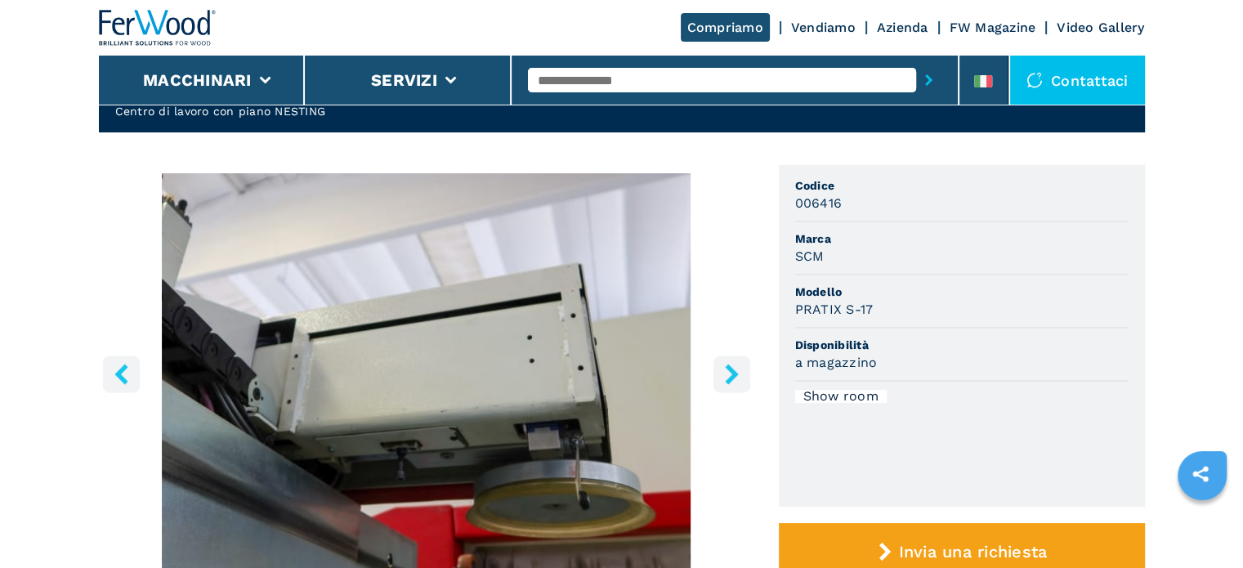
click at [730, 368] on icon "right-button" at bounding box center [731, 374] width 13 height 20
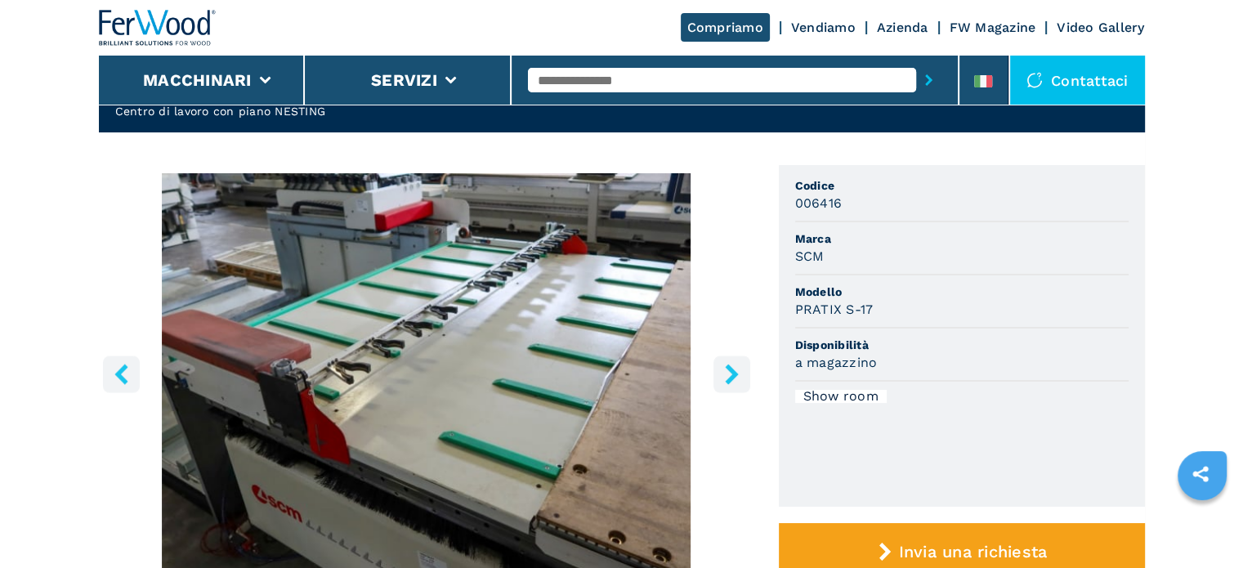
click at [730, 370] on icon "right-button" at bounding box center [731, 374] width 13 height 20
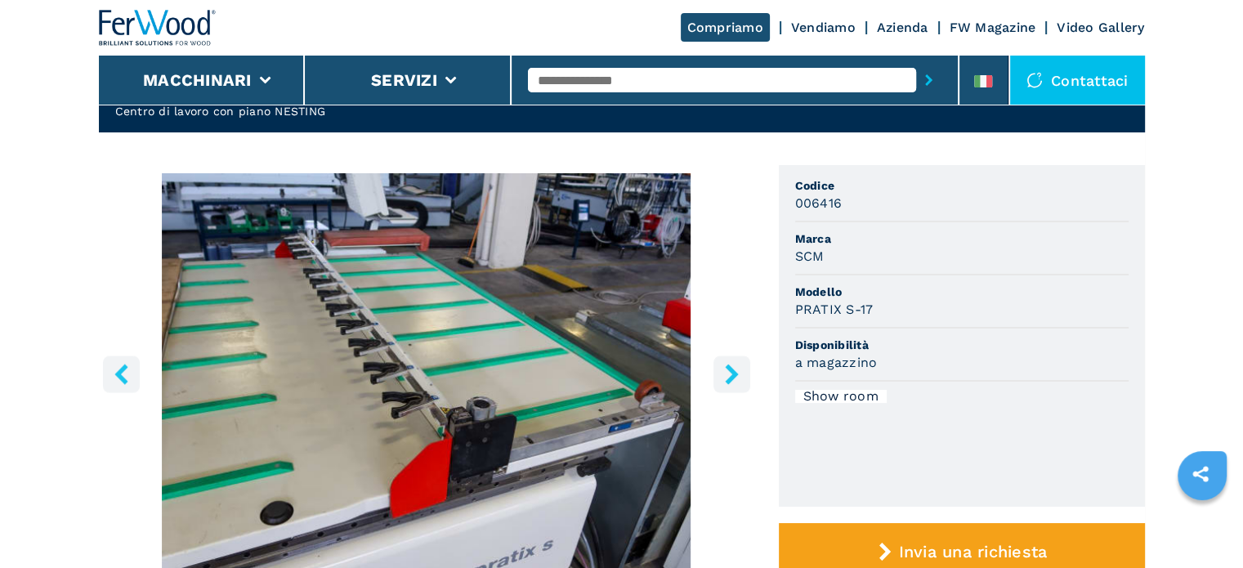
click at [730, 370] on icon "right-button" at bounding box center [731, 374] width 13 height 20
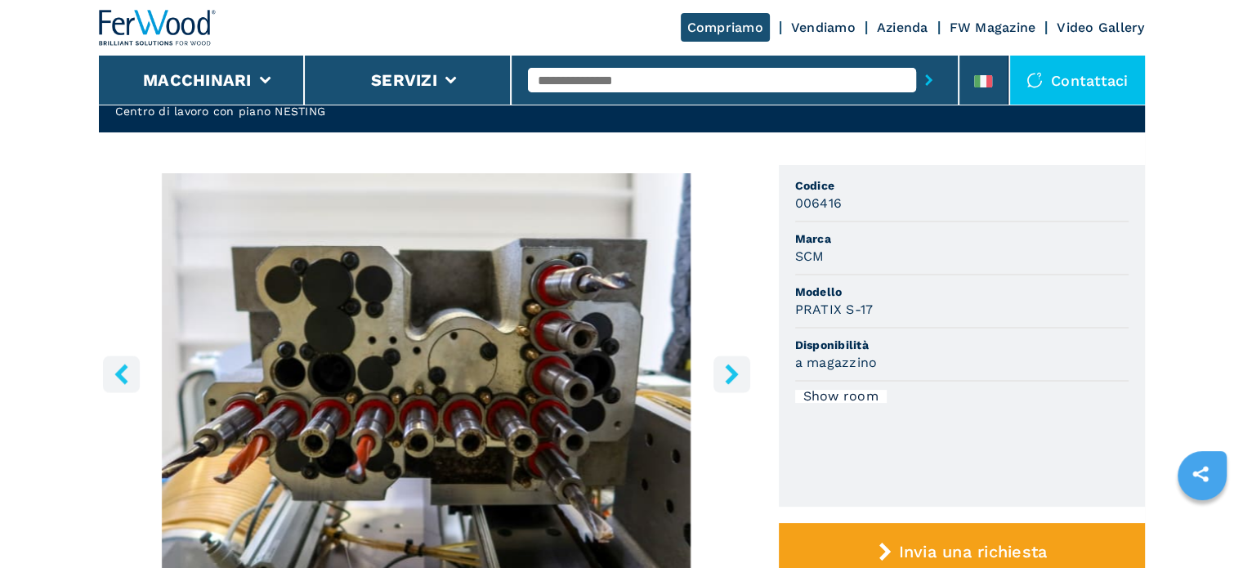
click at [730, 368] on icon "right-button" at bounding box center [731, 374] width 13 height 20
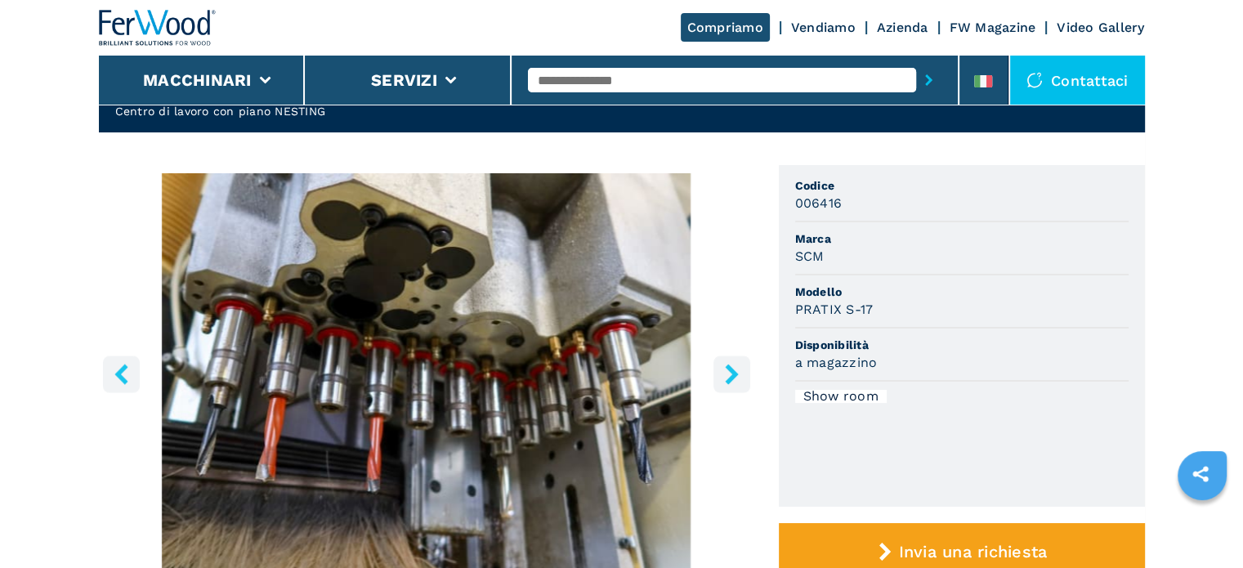
click at [730, 368] on icon "right-button" at bounding box center [731, 374] width 13 height 20
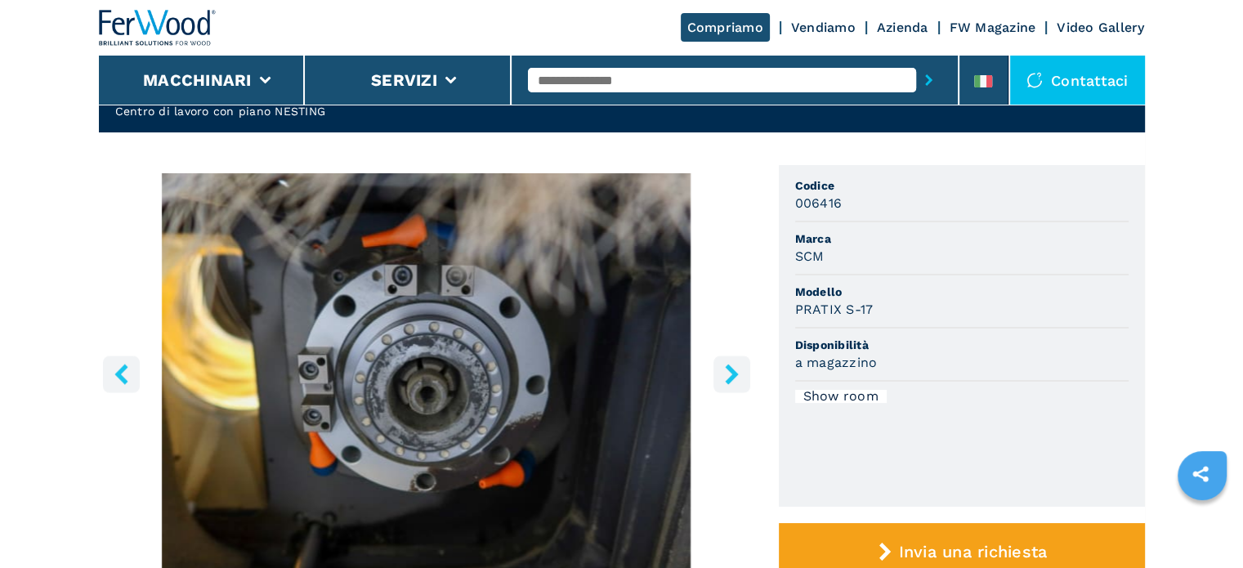
click at [730, 368] on icon "right-button" at bounding box center [731, 374] width 13 height 20
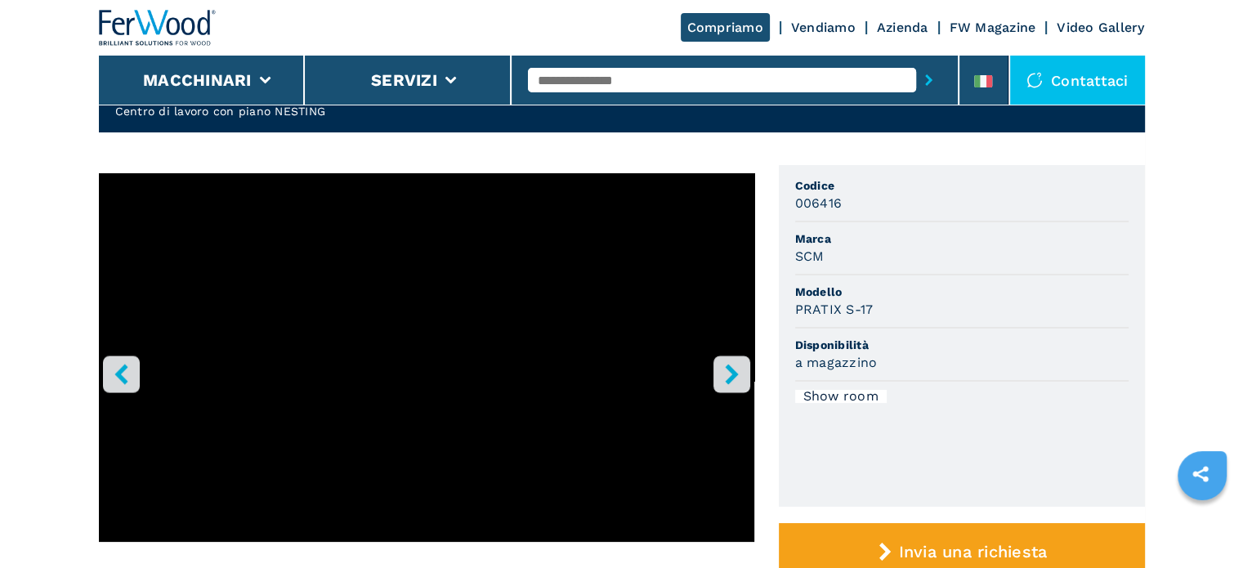
click at [734, 368] on icon "right-button" at bounding box center [731, 374] width 20 height 20
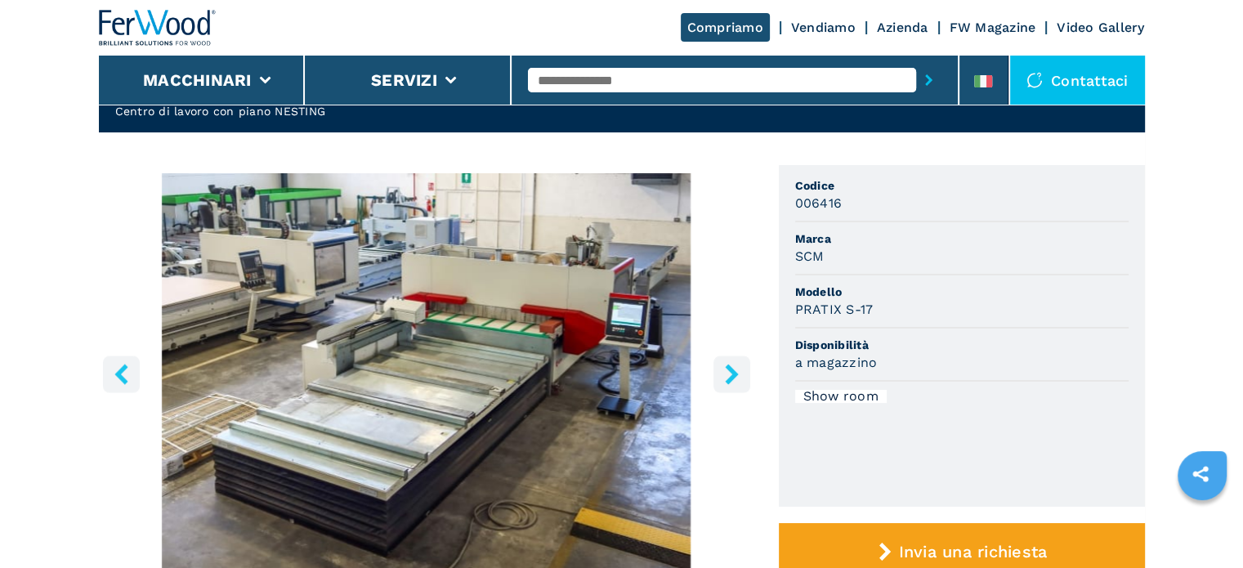
click at [730, 368] on icon "right-button" at bounding box center [731, 374] width 13 height 20
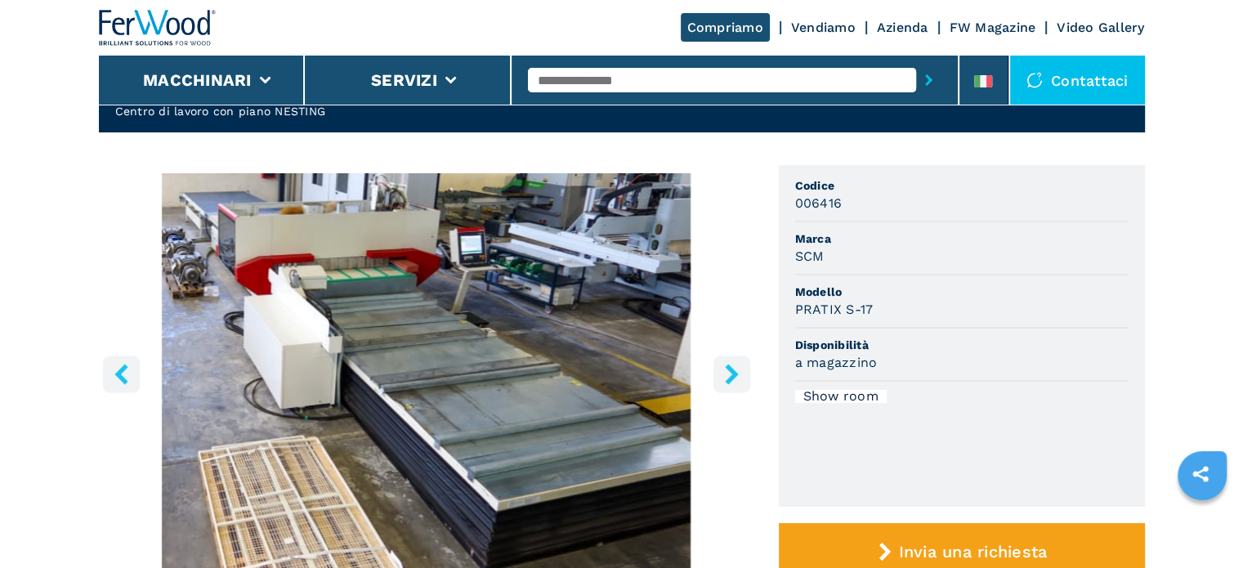
click at [730, 368] on icon "right-button" at bounding box center [731, 374] width 13 height 20
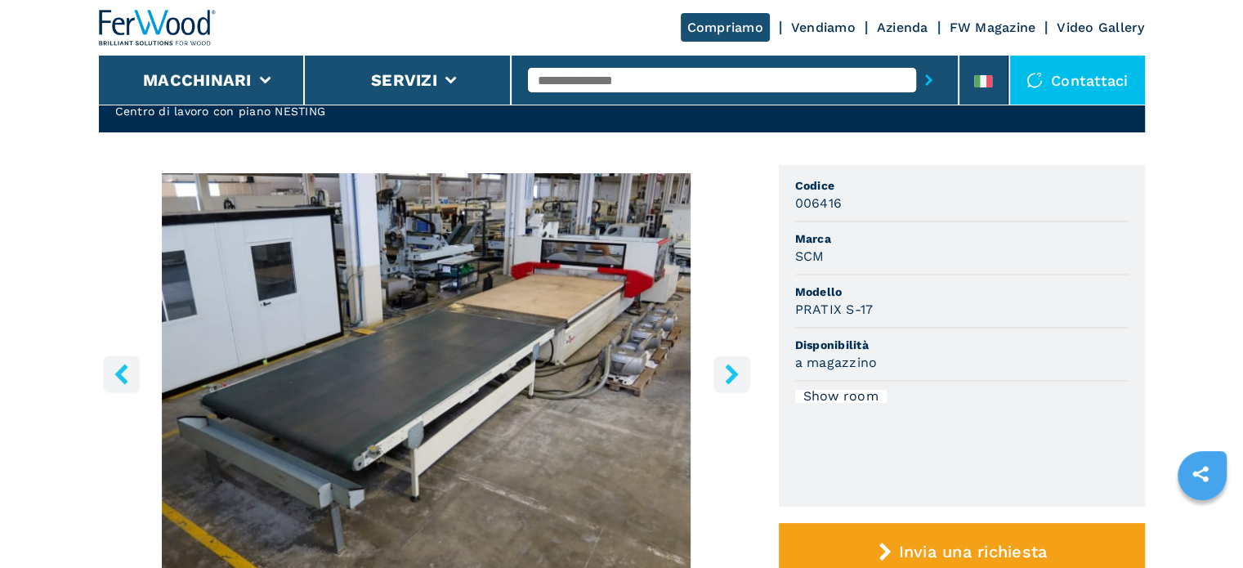
click at [730, 368] on icon "right-button" at bounding box center [731, 374] width 13 height 20
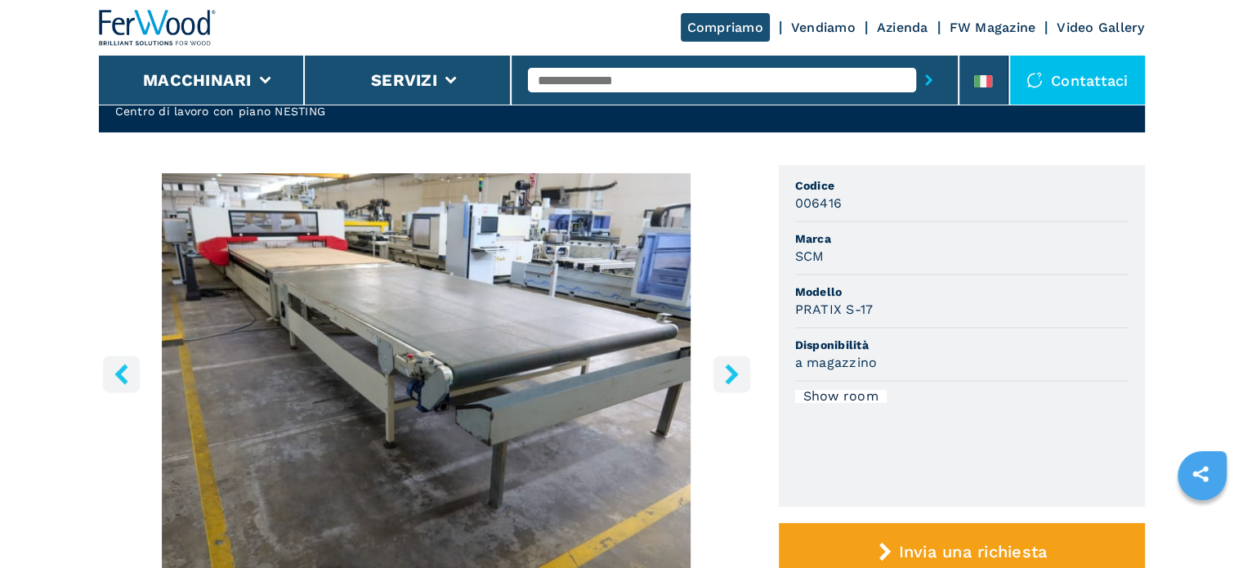
click at [730, 368] on icon "right-button" at bounding box center [731, 374] width 13 height 20
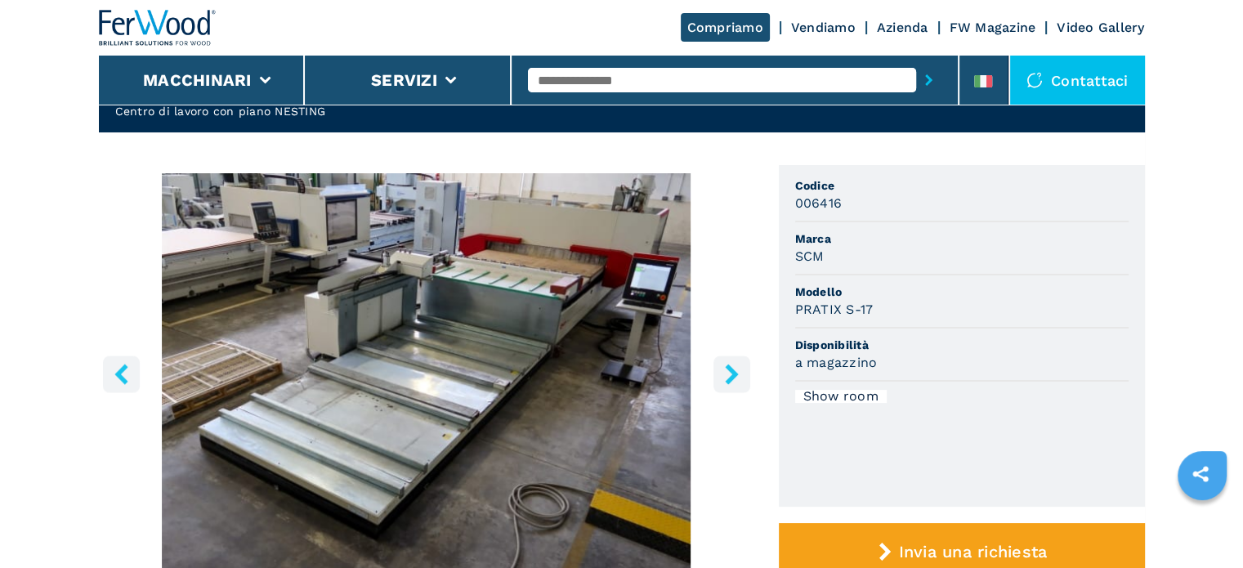
click at [730, 368] on icon "right-button" at bounding box center [731, 374] width 13 height 20
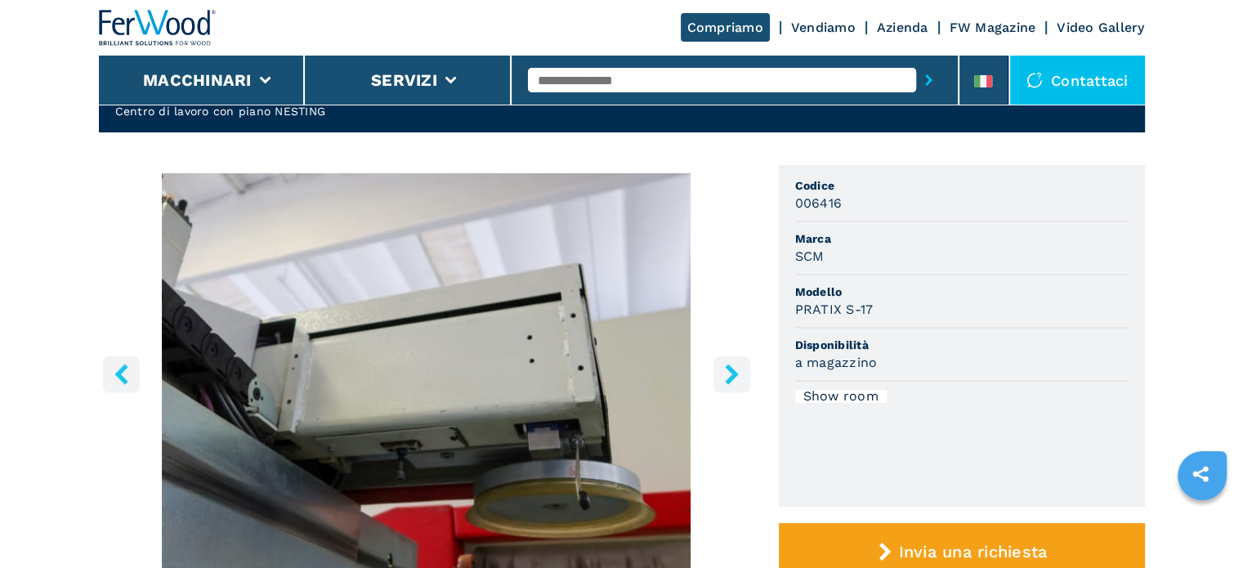
click at [730, 368] on icon "right-button" at bounding box center [731, 374] width 13 height 20
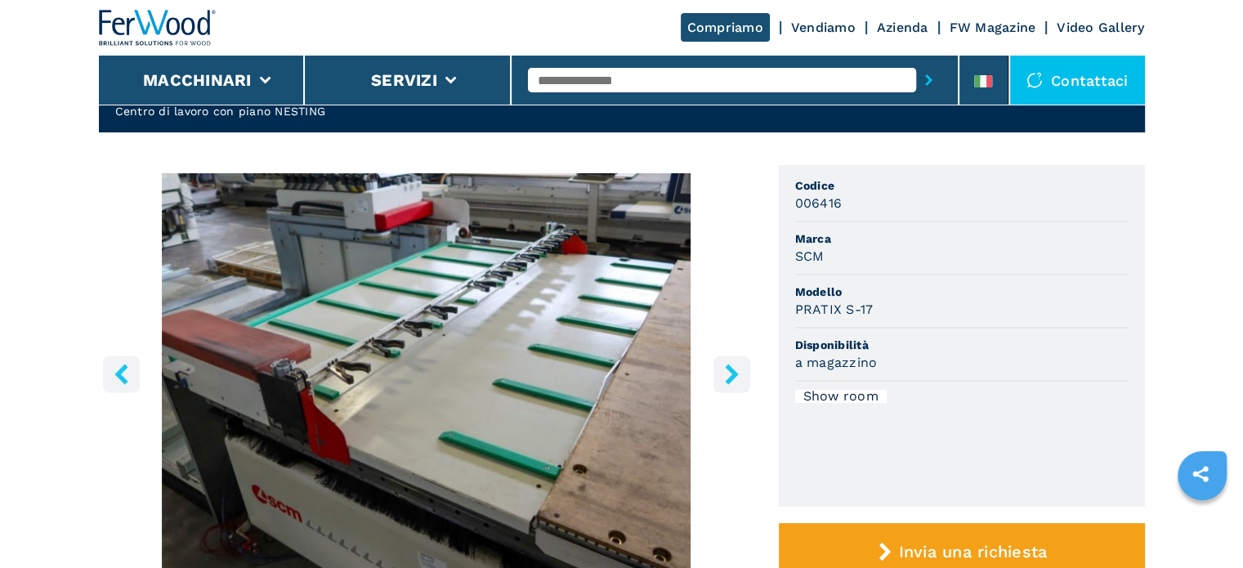
click at [729, 370] on icon "right-button" at bounding box center [731, 374] width 13 height 20
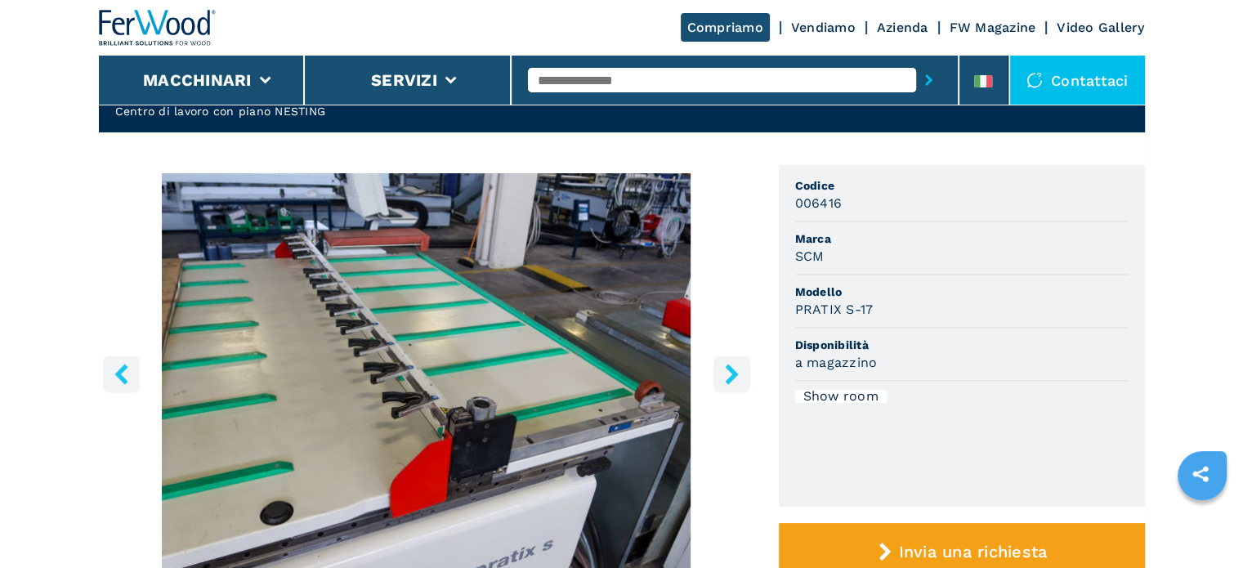
click at [732, 372] on icon "right-button" at bounding box center [731, 374] width 13 height 20
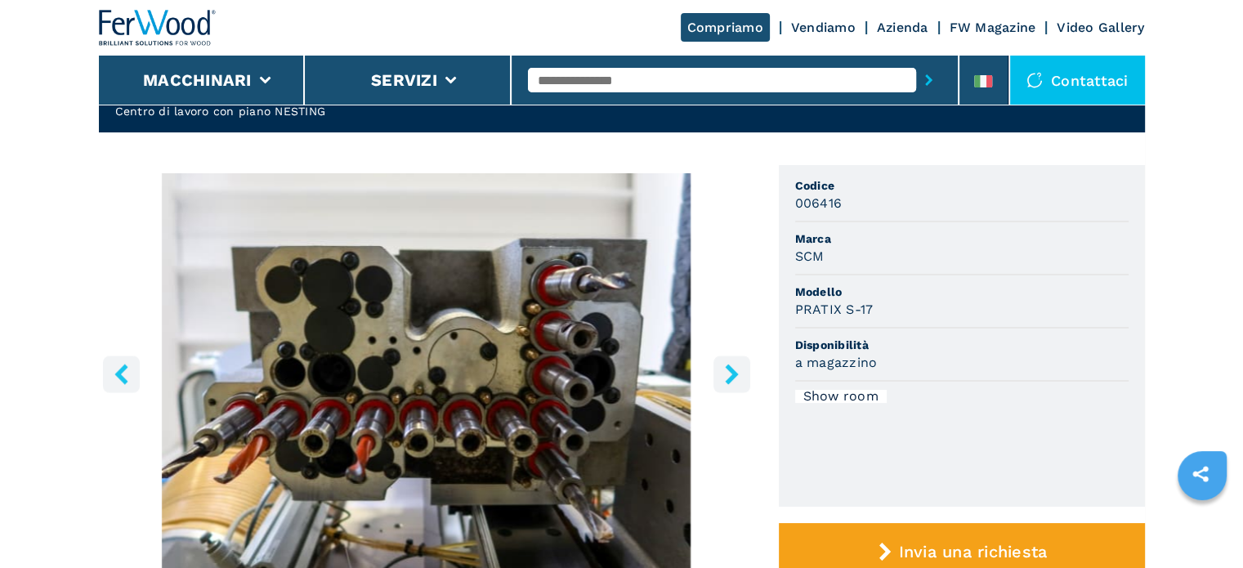
click at [732, 372] on icon "right-button" at bounding box center [731, 374] width 13 height 20
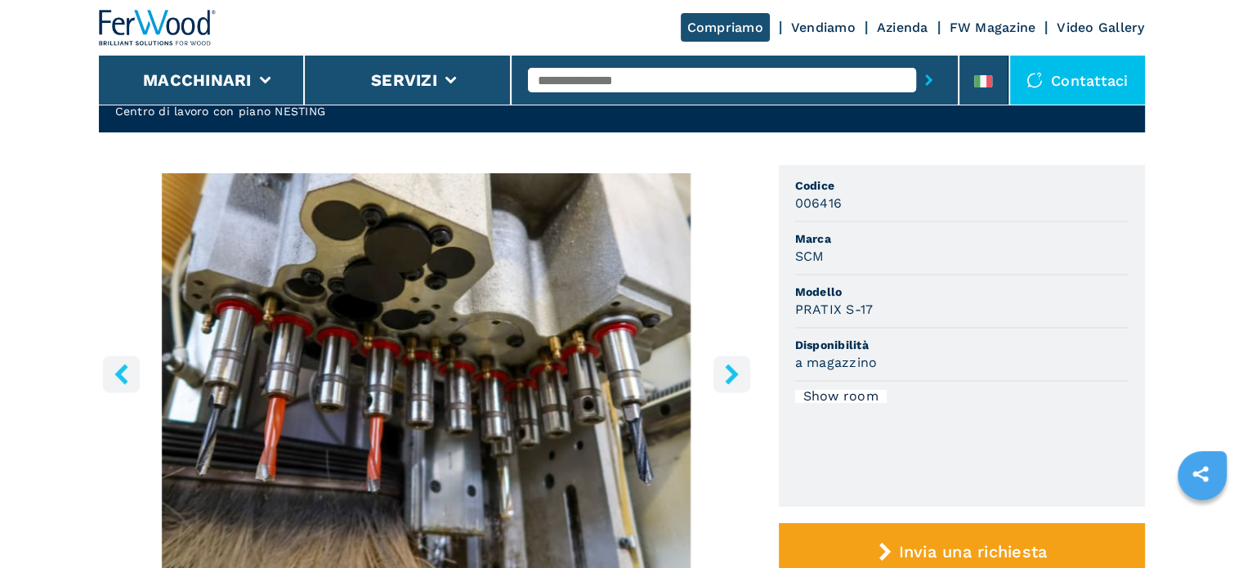
click at [732, 372] on icon "right-button" at bounding box center [731, 374] width 13 height 20
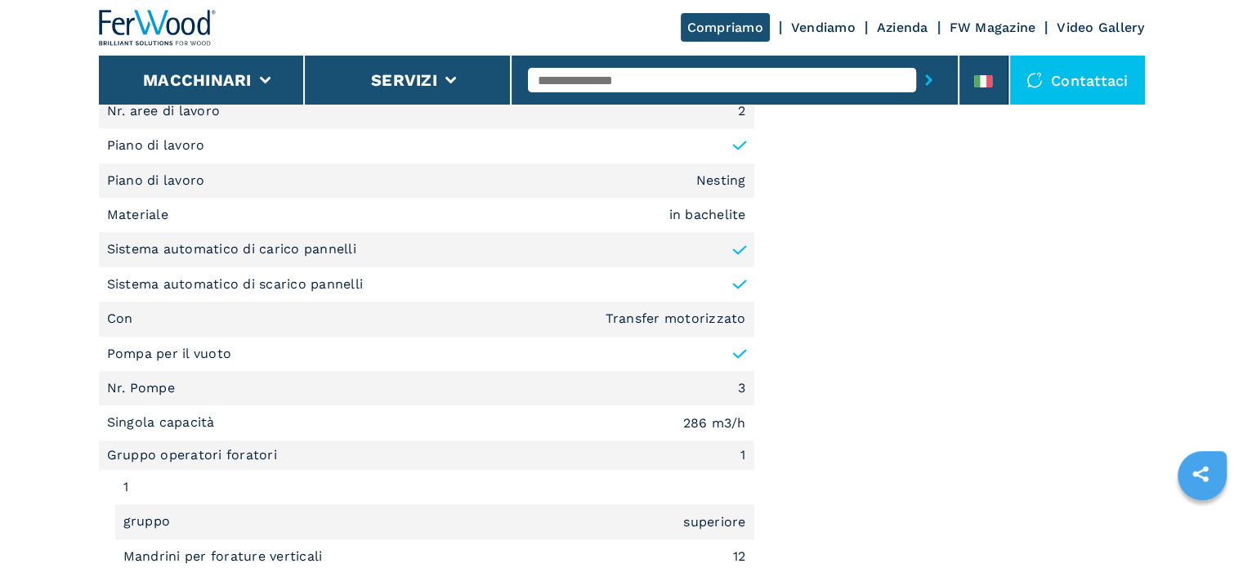
scroll to position [1307, 0]
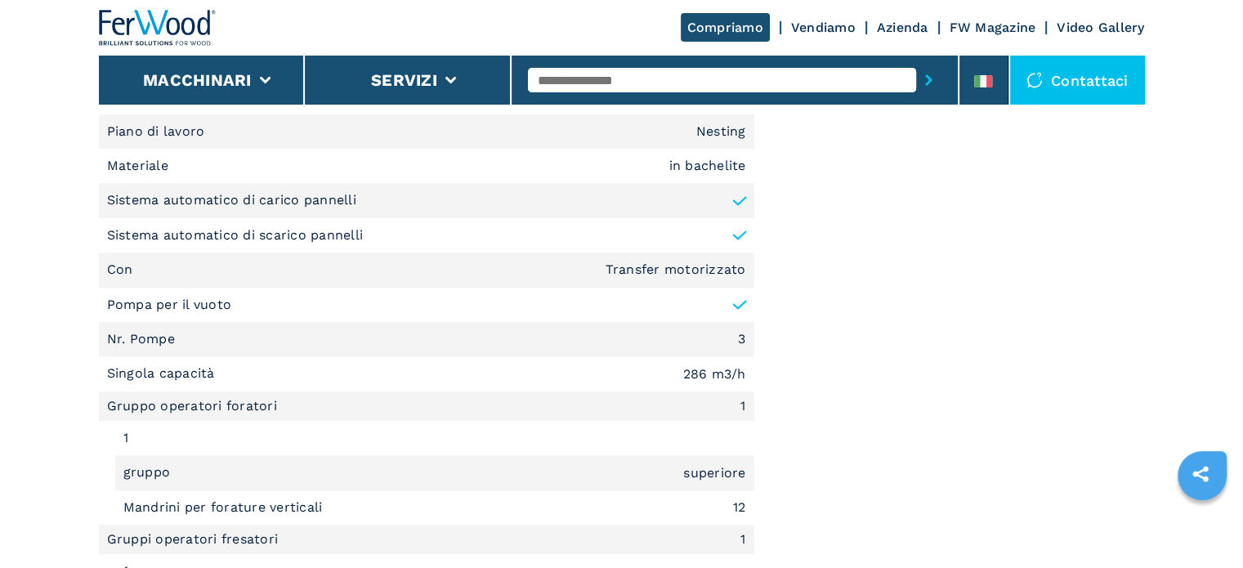
click at [522, 398] on li "Gruppo operatori foratori 1" at bounding box center [426, 405] width 655 height 29
